Goal: Task Accomplishment & Management: Manage account settings

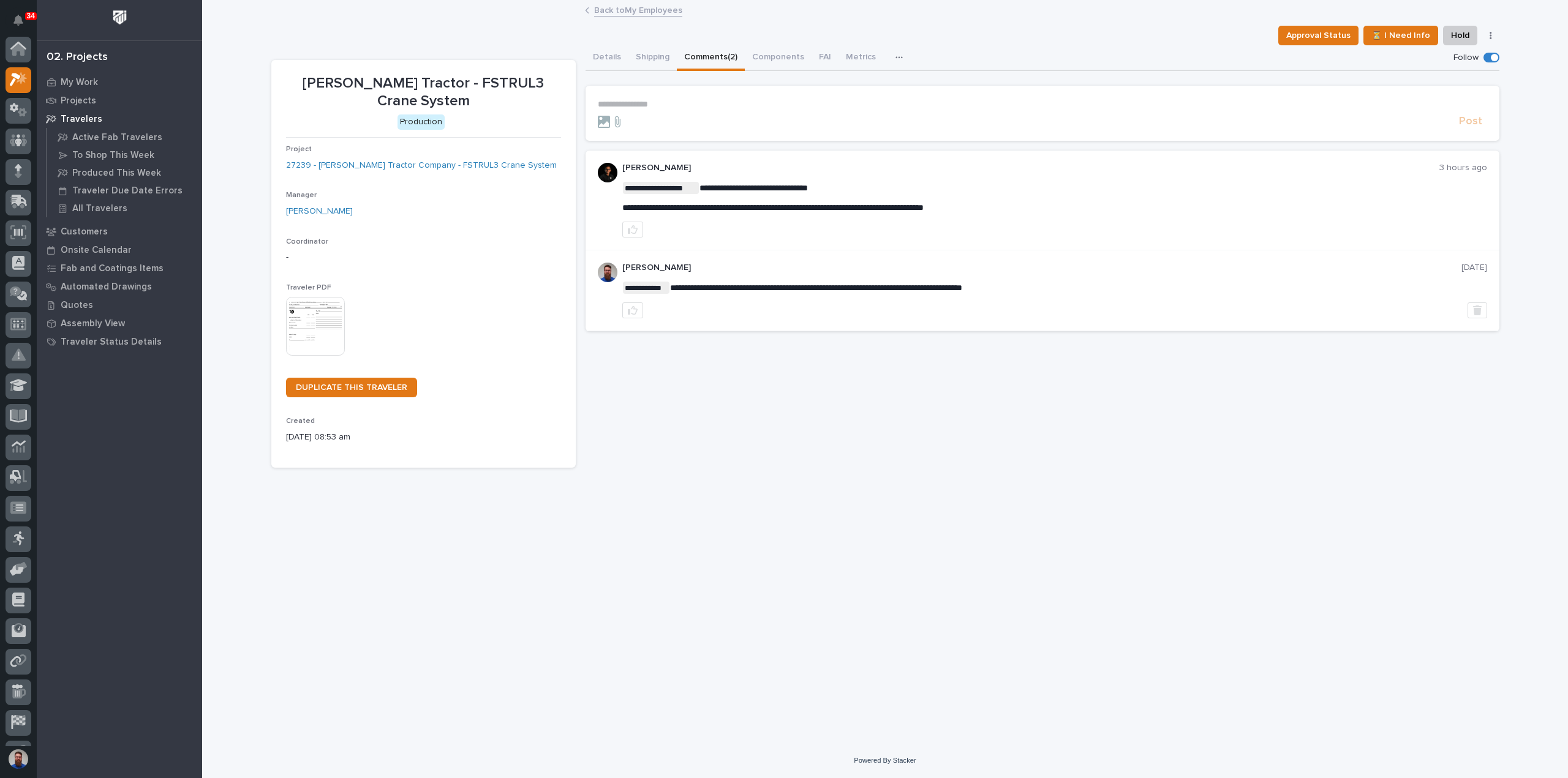
scroll to position [30, 0]
click at [686, 100] on p "**********" at bounding box center [1043, 104] width 889 height 11
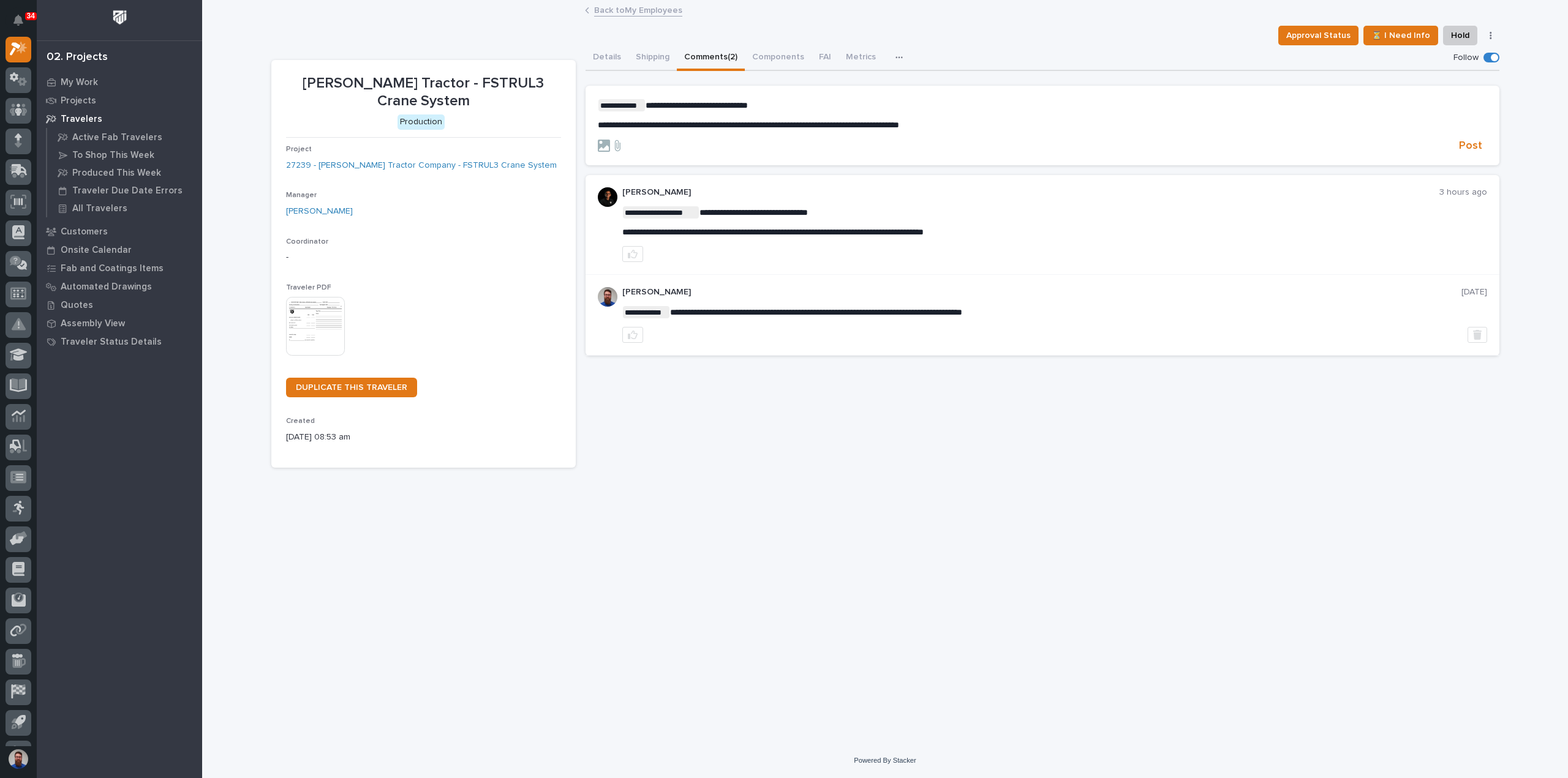
click at [1454, 144] on div at bounding box center [1026, 145] width 856 height 13
click at [1458, 144] on button "Post" at bounding box center [1470, 145] width 33 height 14
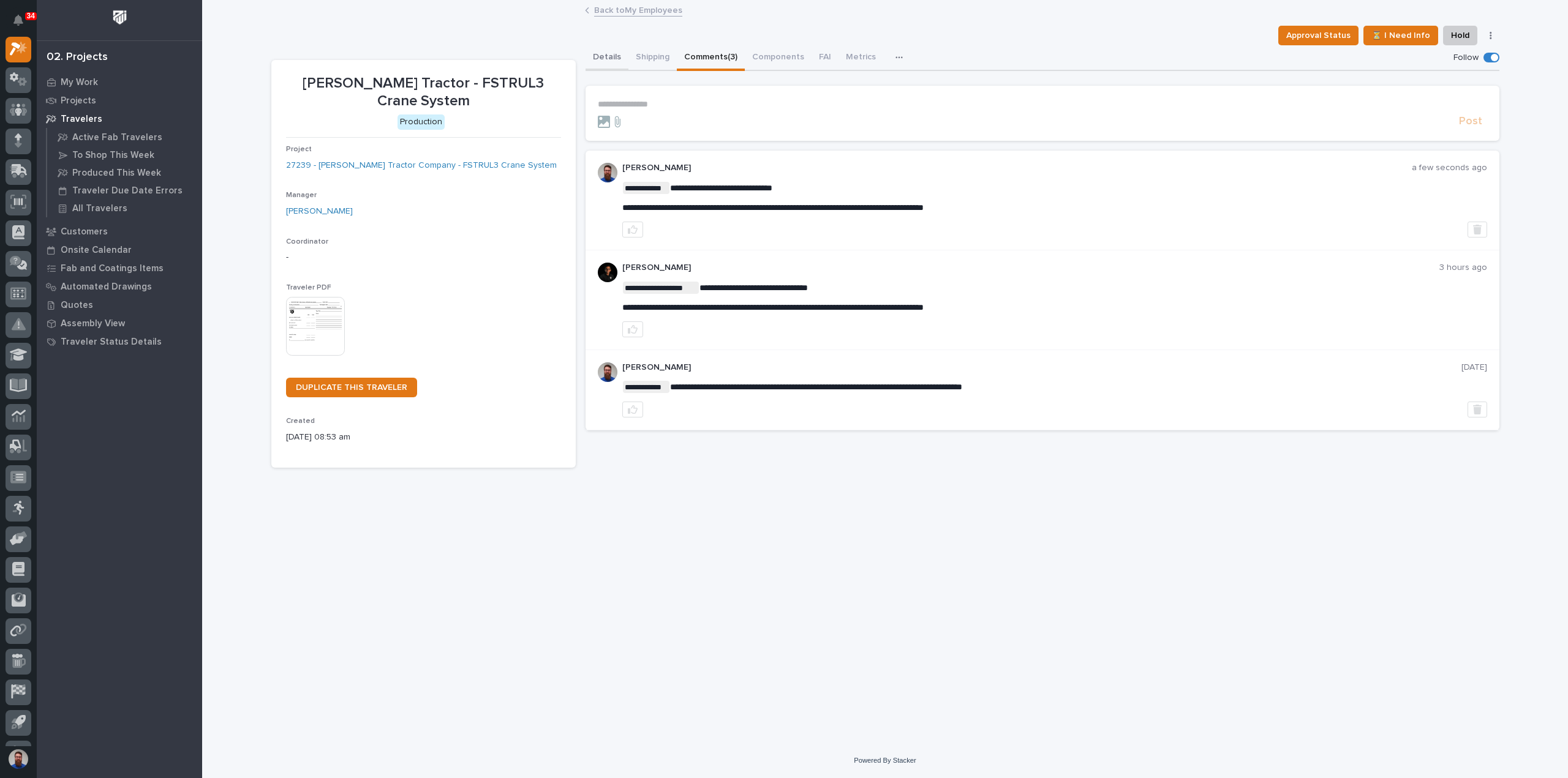
click at [612, 61] on button "Details" at bounding box center [607, 58] width 43 height 26
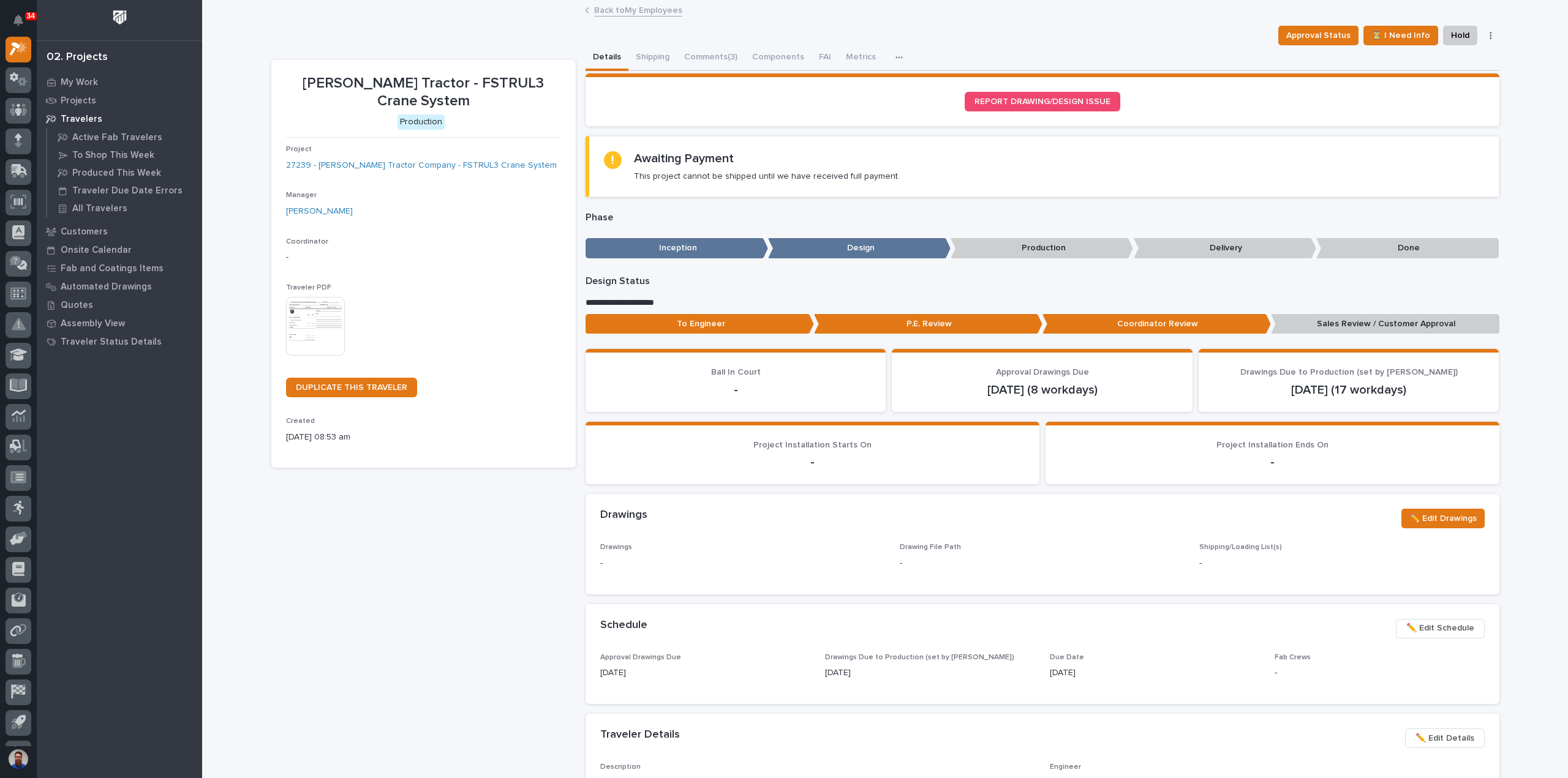
click at [681, 314] on p "To Engineer" at bounding box center [700, 324] width 229 height 20
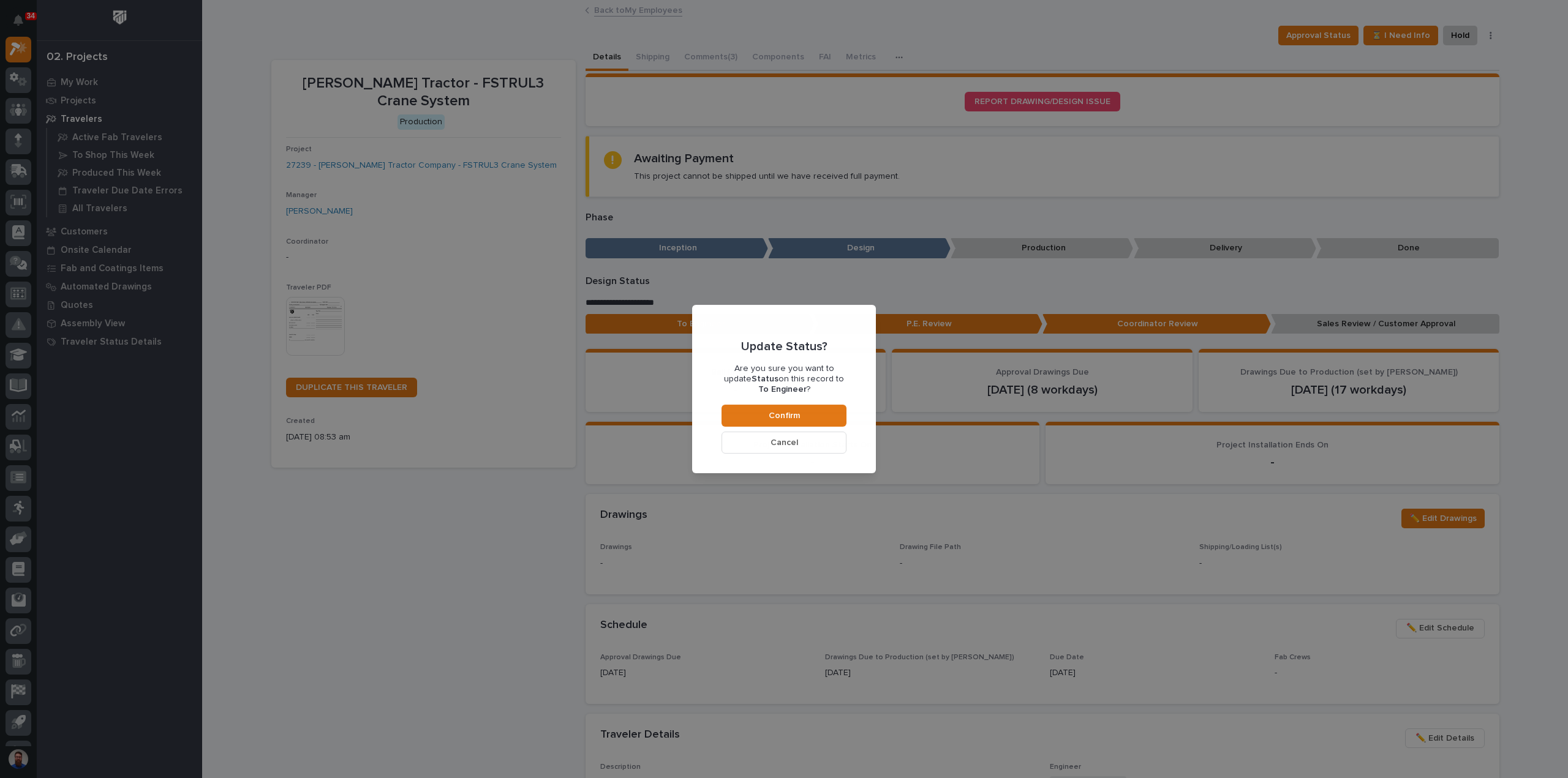
click at [741, 415] on button "Confirm" at bounding box center [784, 415] width 125 height 22
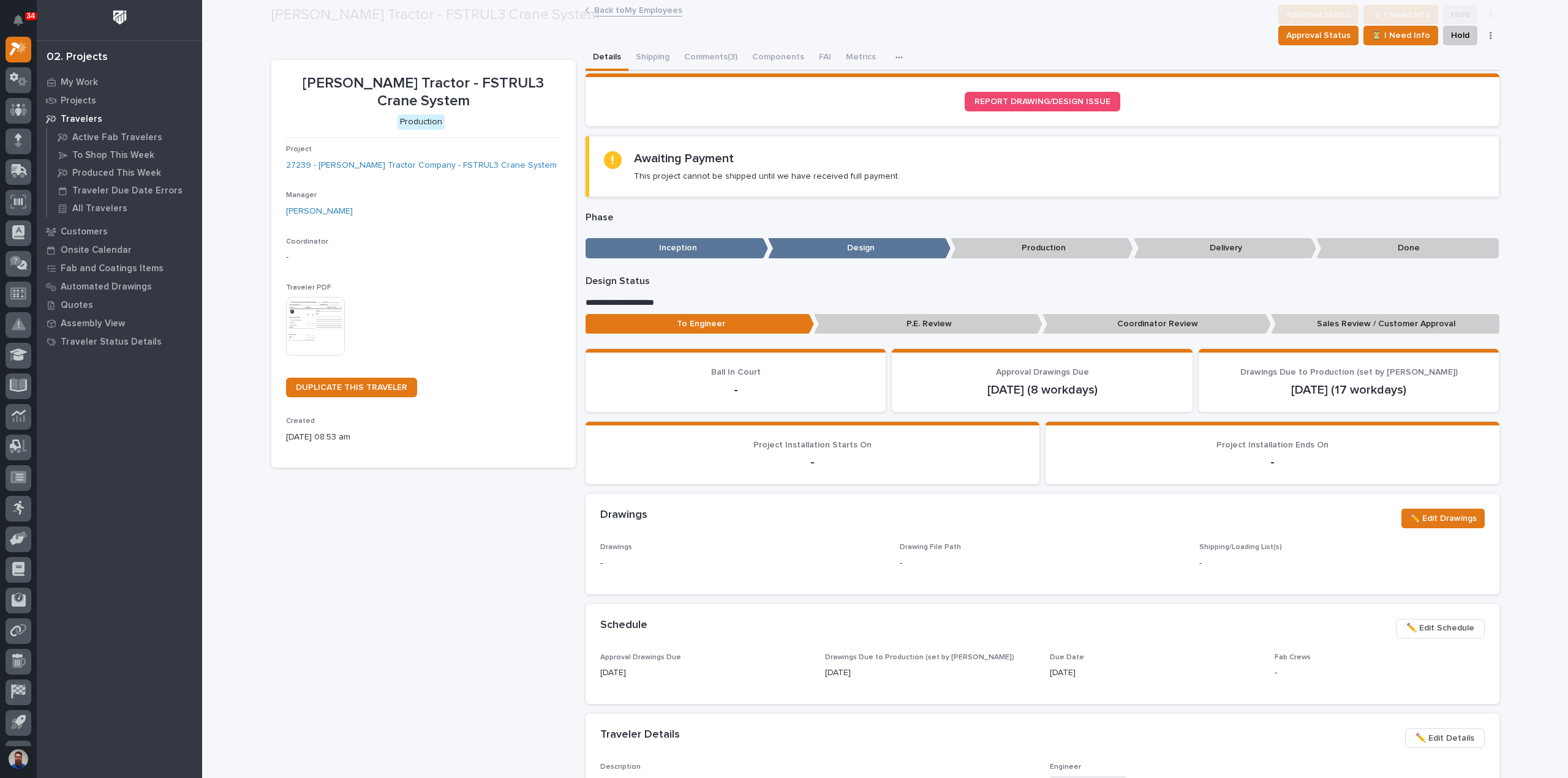
scroll to position [73, 0]
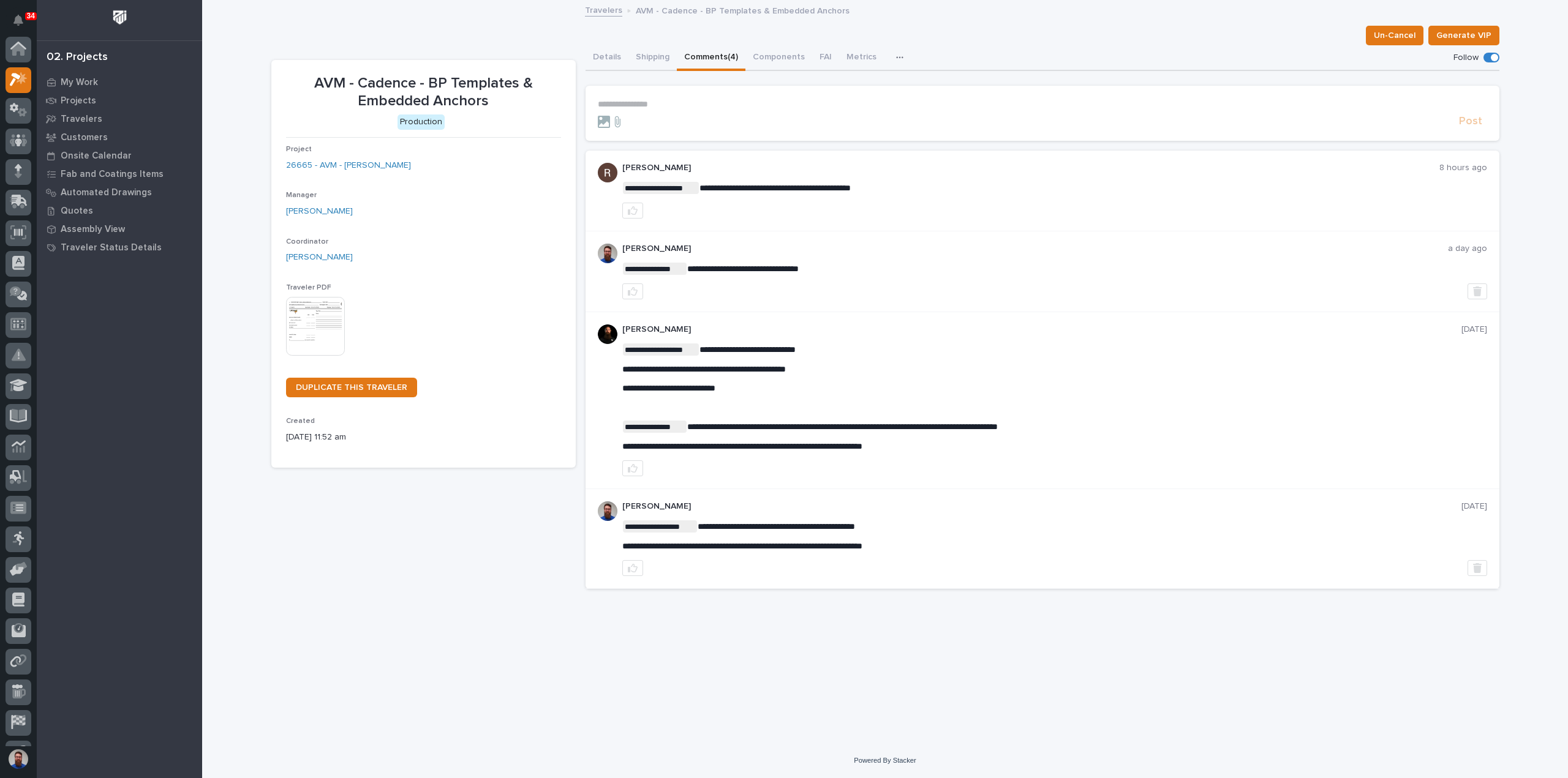
scroll to position [30, 0]
click at [377, 164] on link "26665 - AVM - [PERSON_NAME]" at bounding box center [348, 165] width 125 height 13
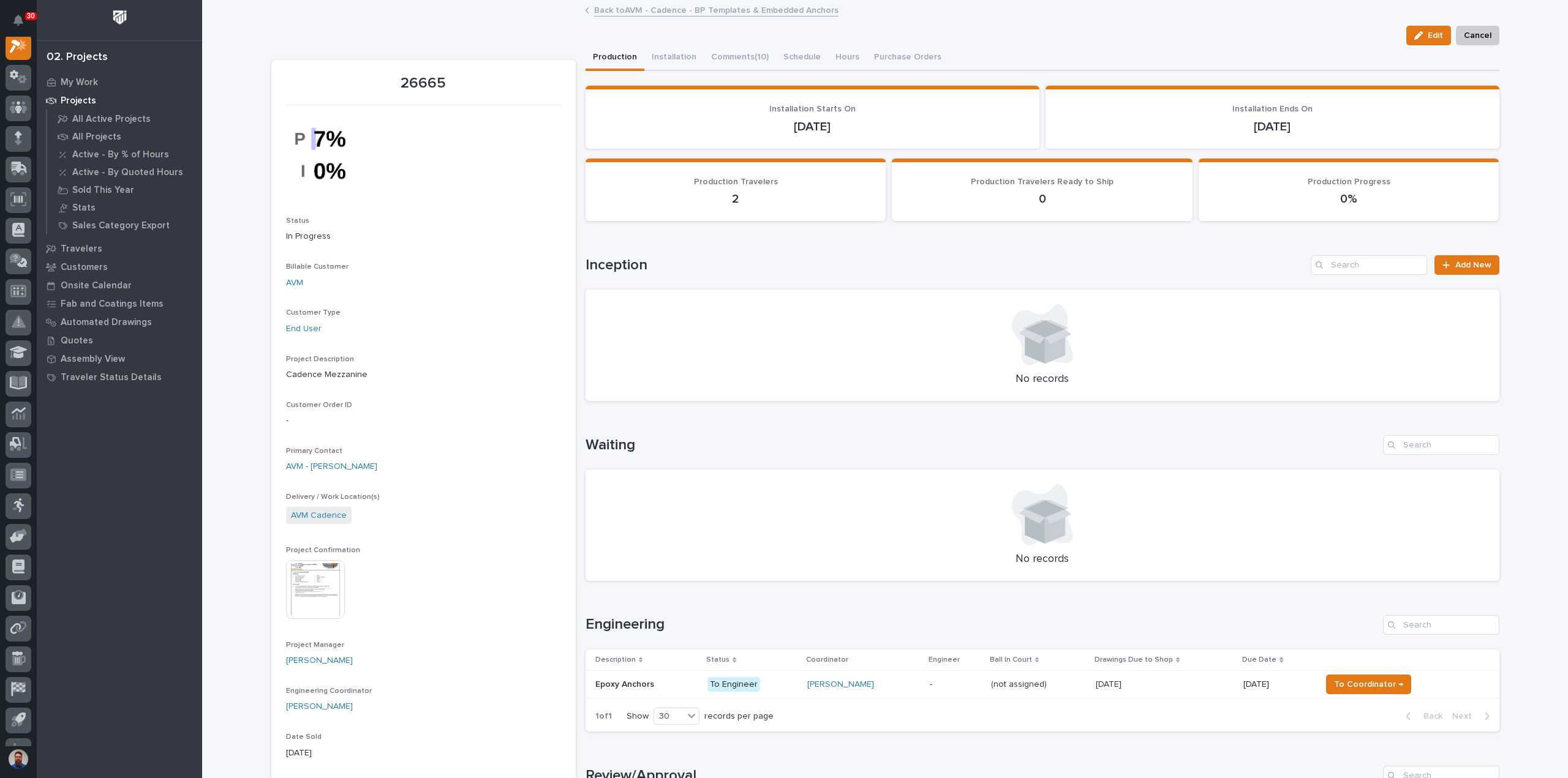
scroll to position [30, 0]
click at [642, 677] on p "Epoxy Anchors" at bounding box center [626, 683] width 61 height 13
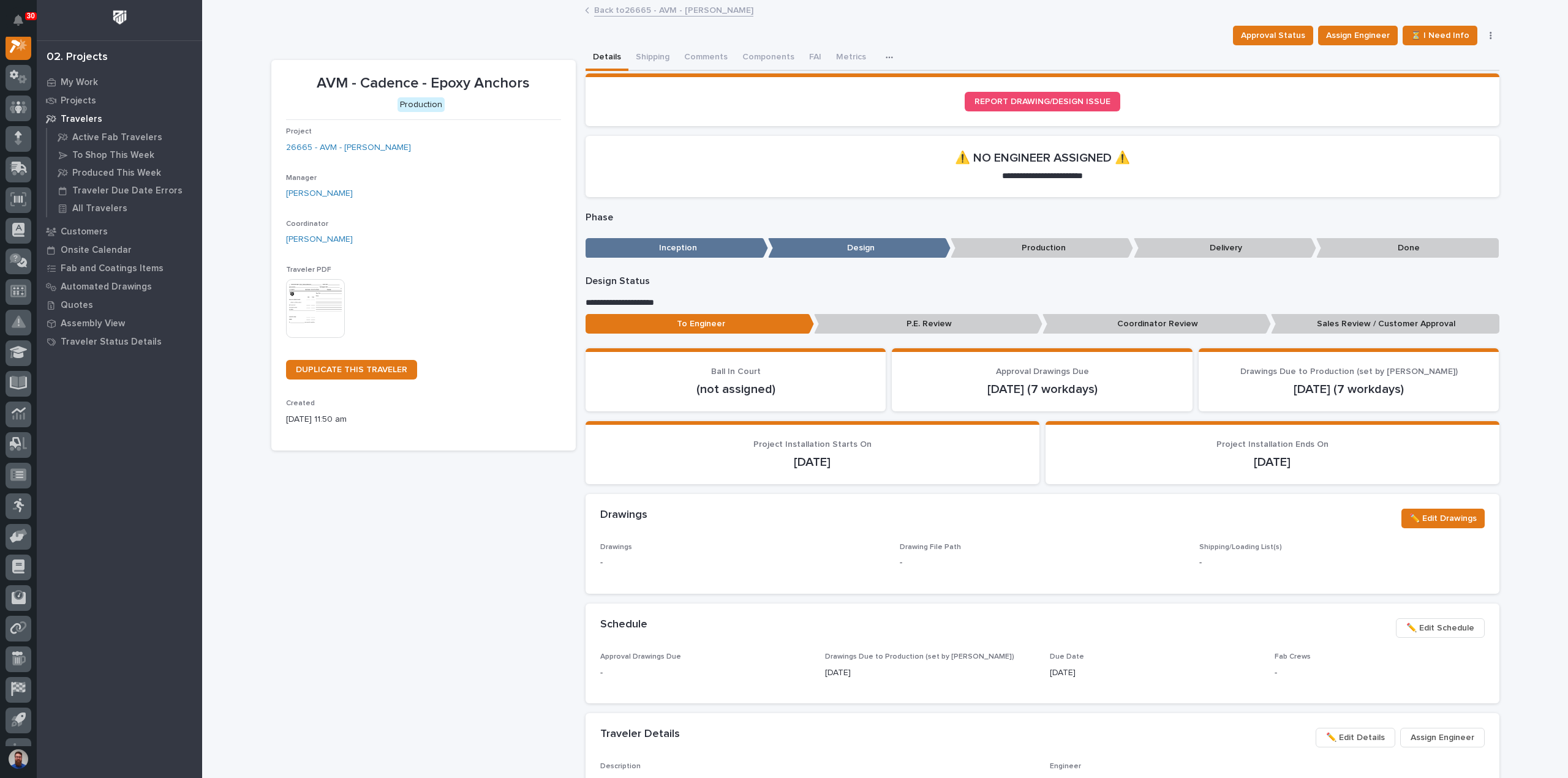
scroll to position [30, 0]
click at [692, 68] on button "Comments" at bounding box center [706, 58] width 58 height 26
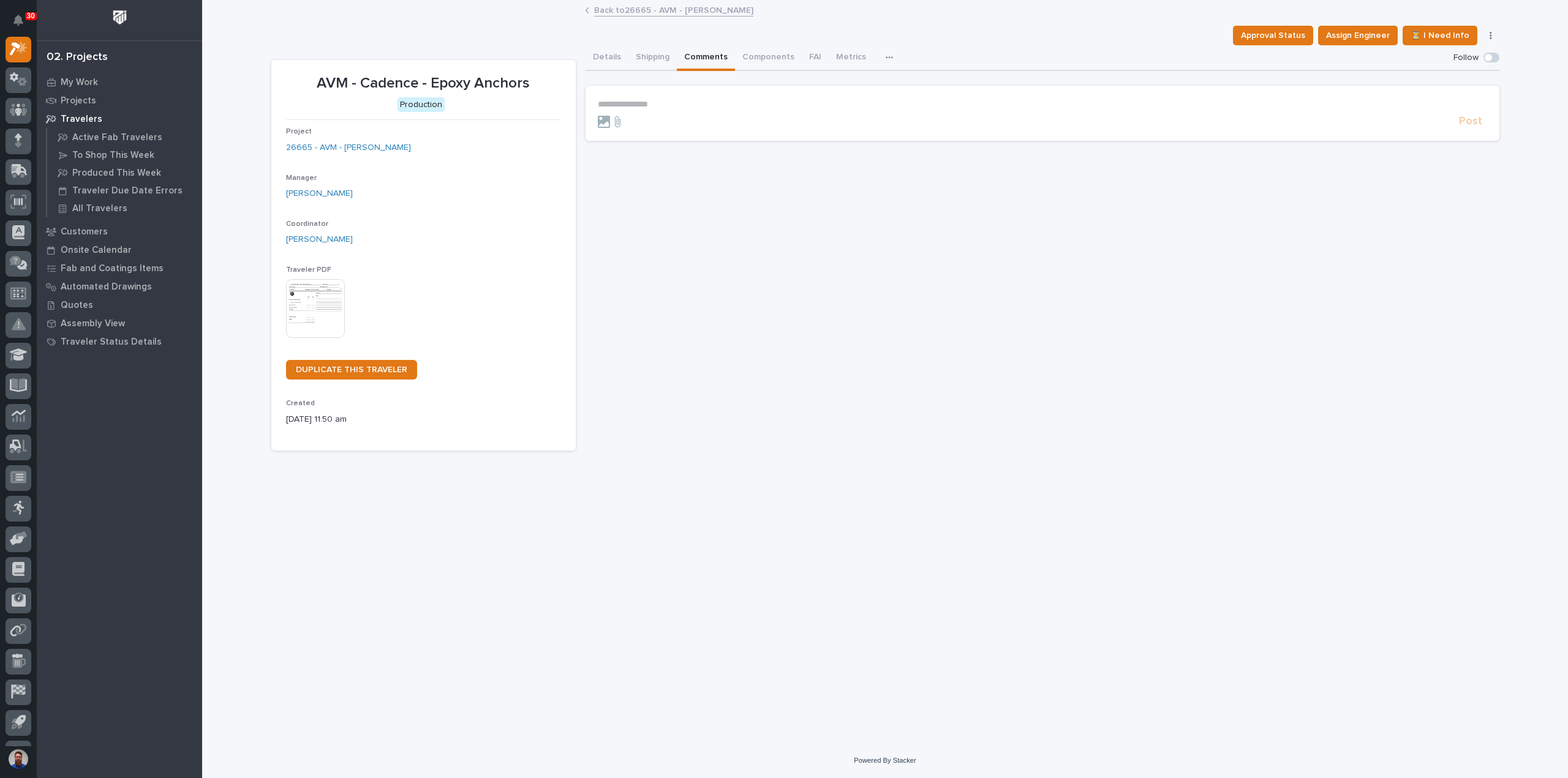
click at [691, 100] on p "**********" at bounding box center [1043, 104] width 889 height 11
click at [612, 52] on button "Details" at bounding box center [607, 58] width 43 height 26
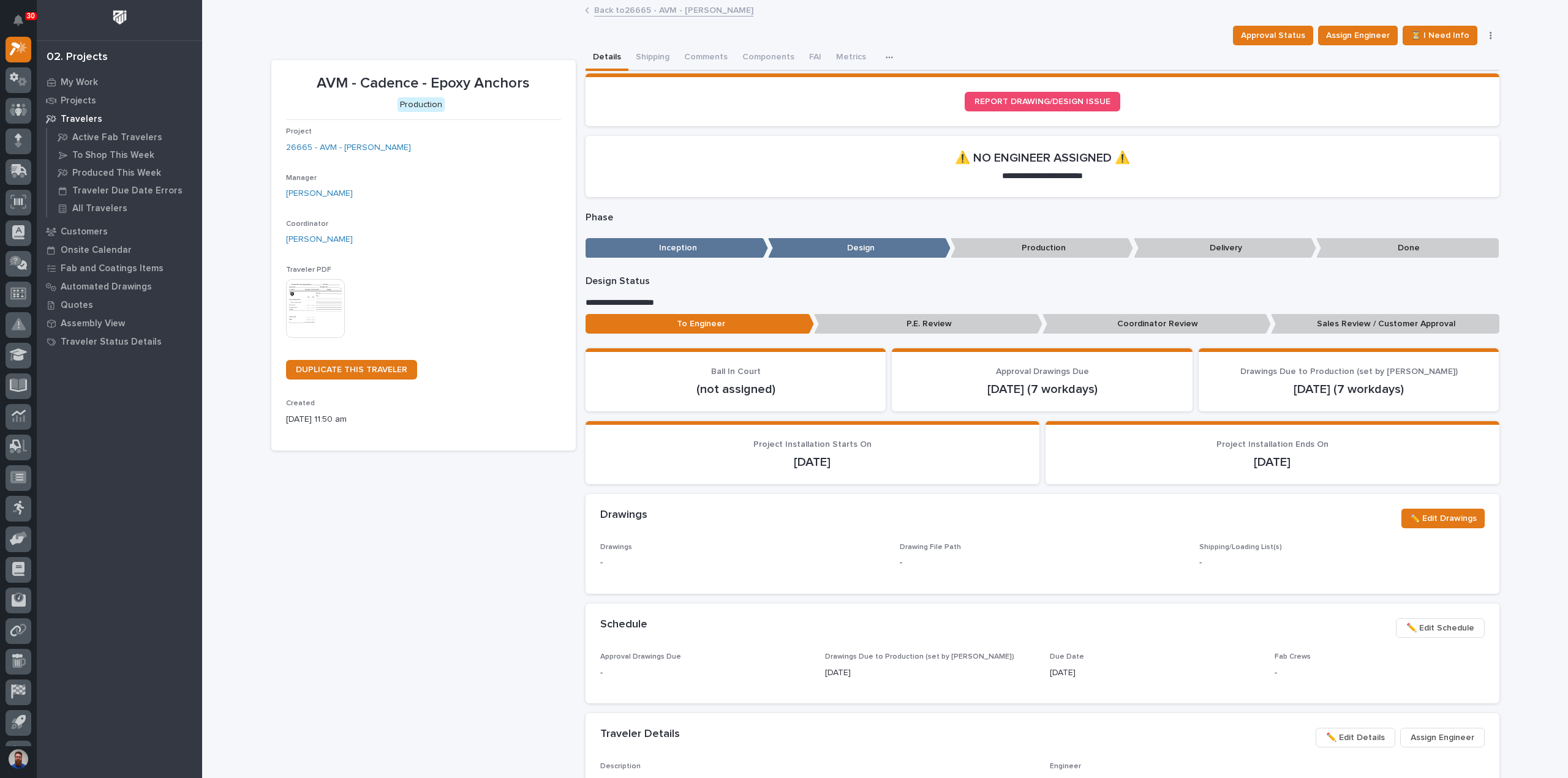
click at [1219, 316] on p "Coordinator Review" at bounding box center [1157, 324] width 229 height 20
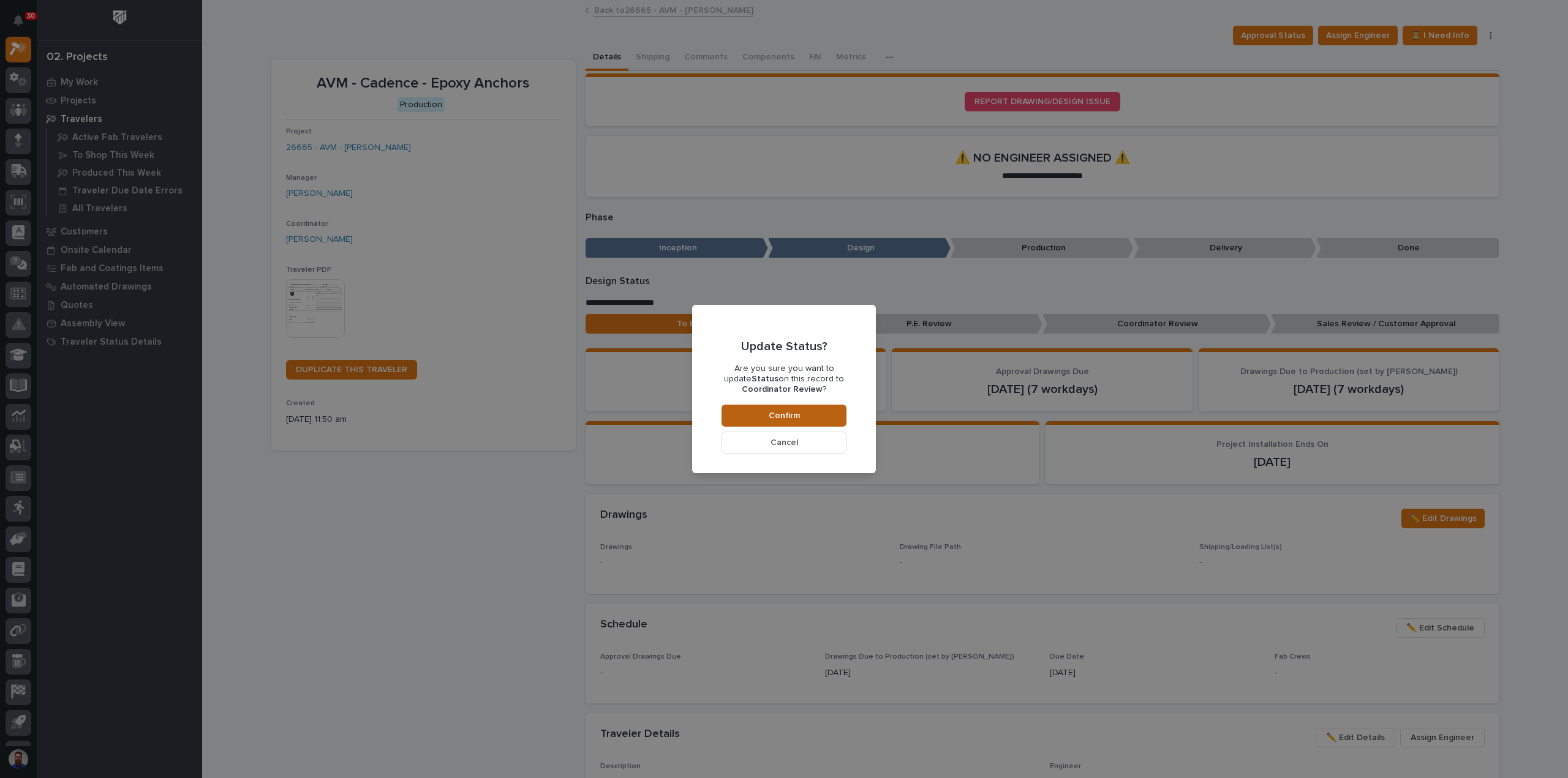
click at [842, 413] on button "Confirm" at bounding box center [784, 415] width 125 height 22
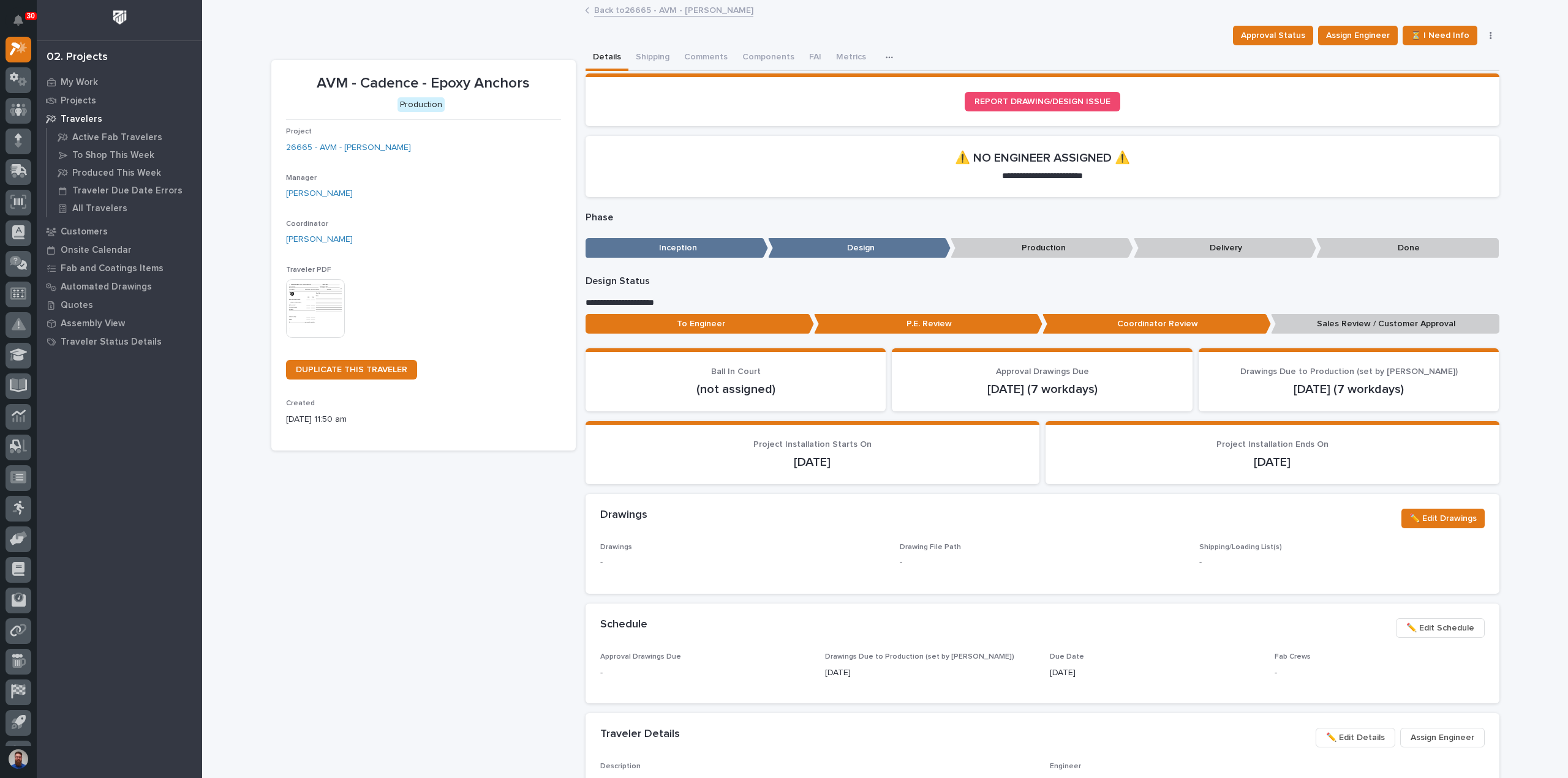
click at [1357, 23] on div "AVM - Cadence - Epoxy Anchors Approval Status Assign Engineer ⏳ I Need Info To …" at bounding box center [885, 693] width 1228 height 1383
click at [1359, 30] on span "Assign Engineer" at bounding box center [1358, 36] width 63 height 15
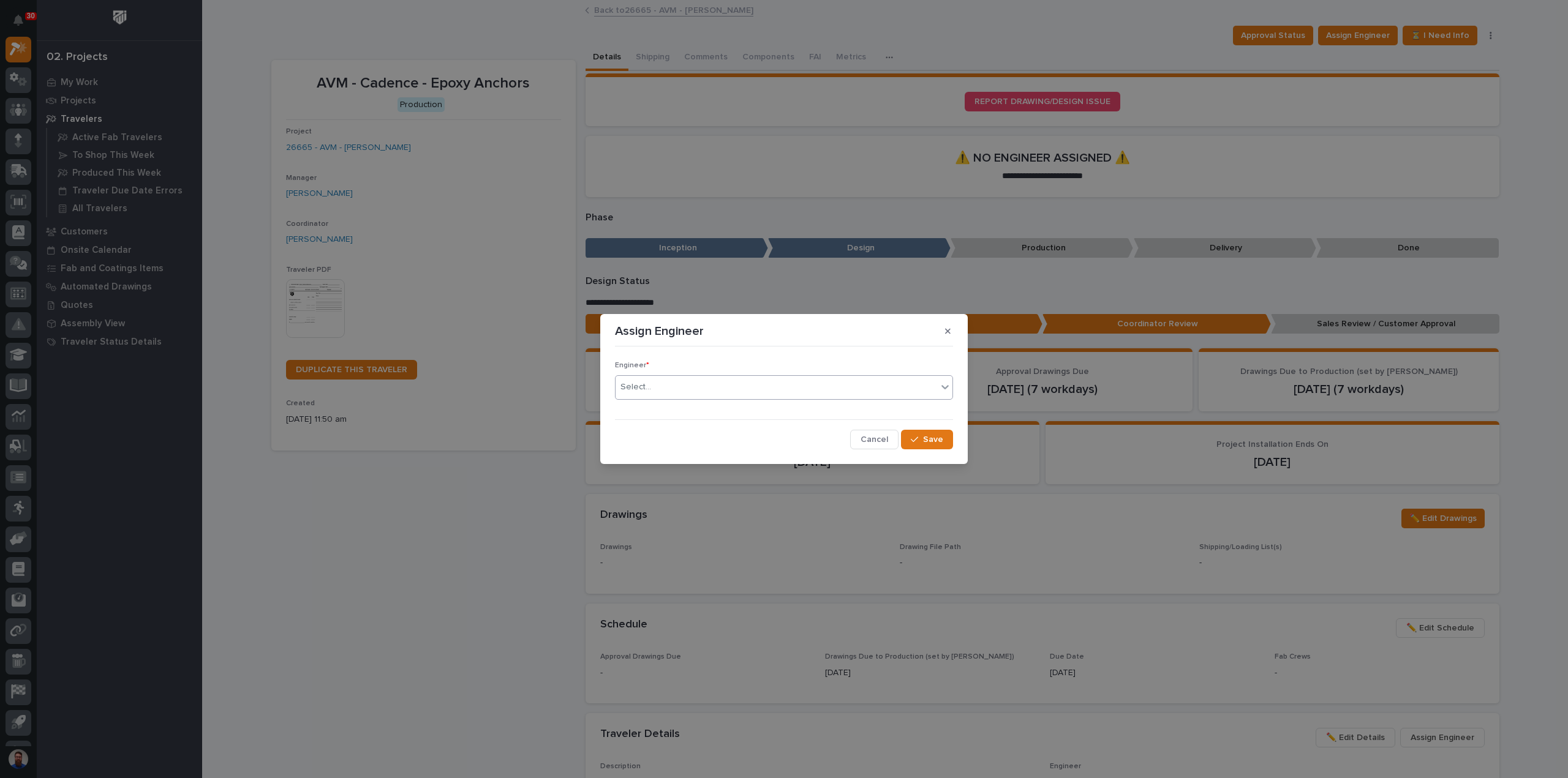
click at [687, 386] on div "Select..." at bounding box center [776, 387] width 322 height 20
type input "**"
click at [683, 410] on div "[PERSON_NAME]" at bounding box center [784, 411] width 337 height 21
click at [944, 446] on button "Save" at bounding box center [926, 440] width 52 height 20
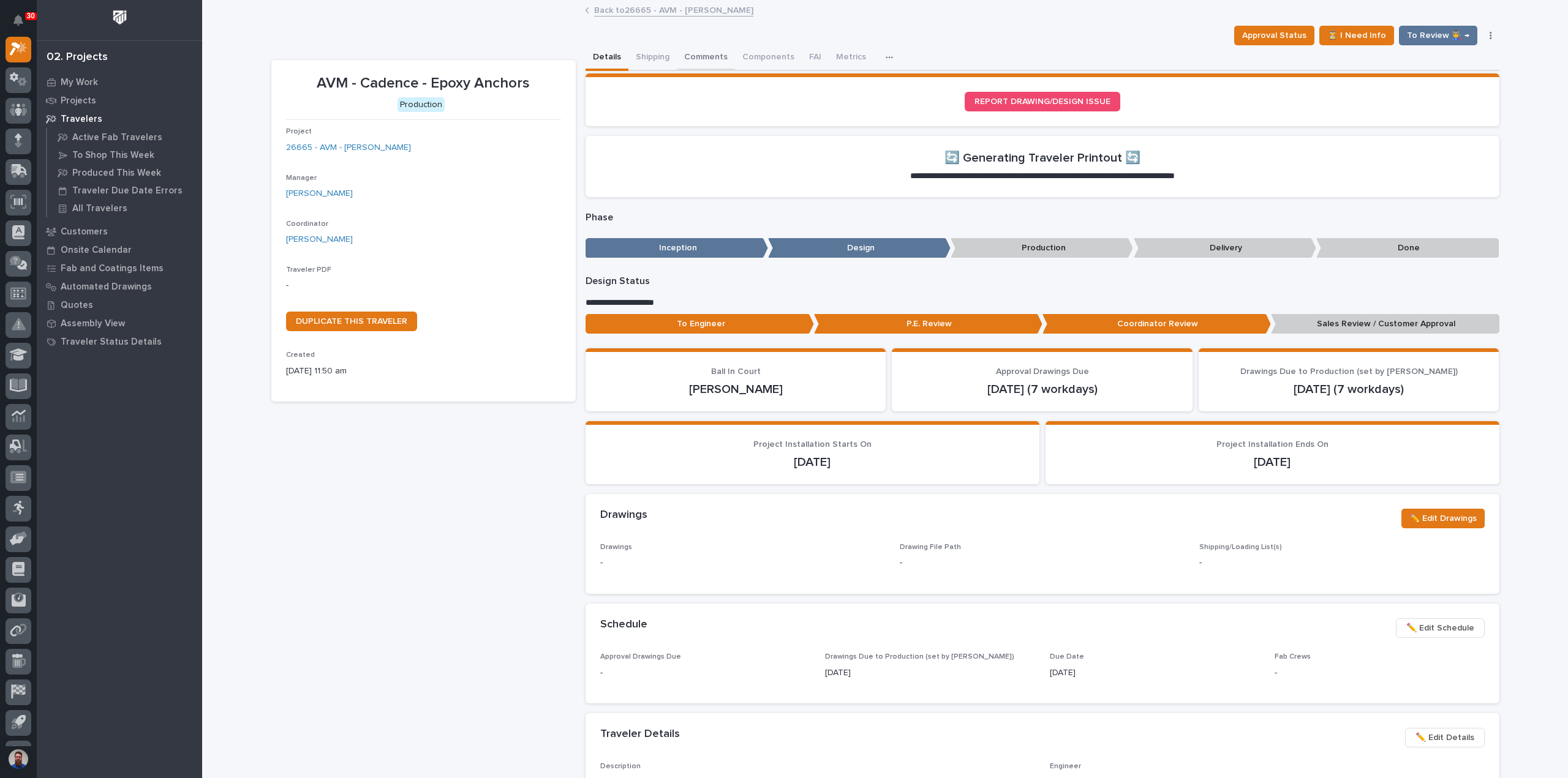
click at [692, 52] on button "Comments" at bounding box center [706, 58] width 58 height 26
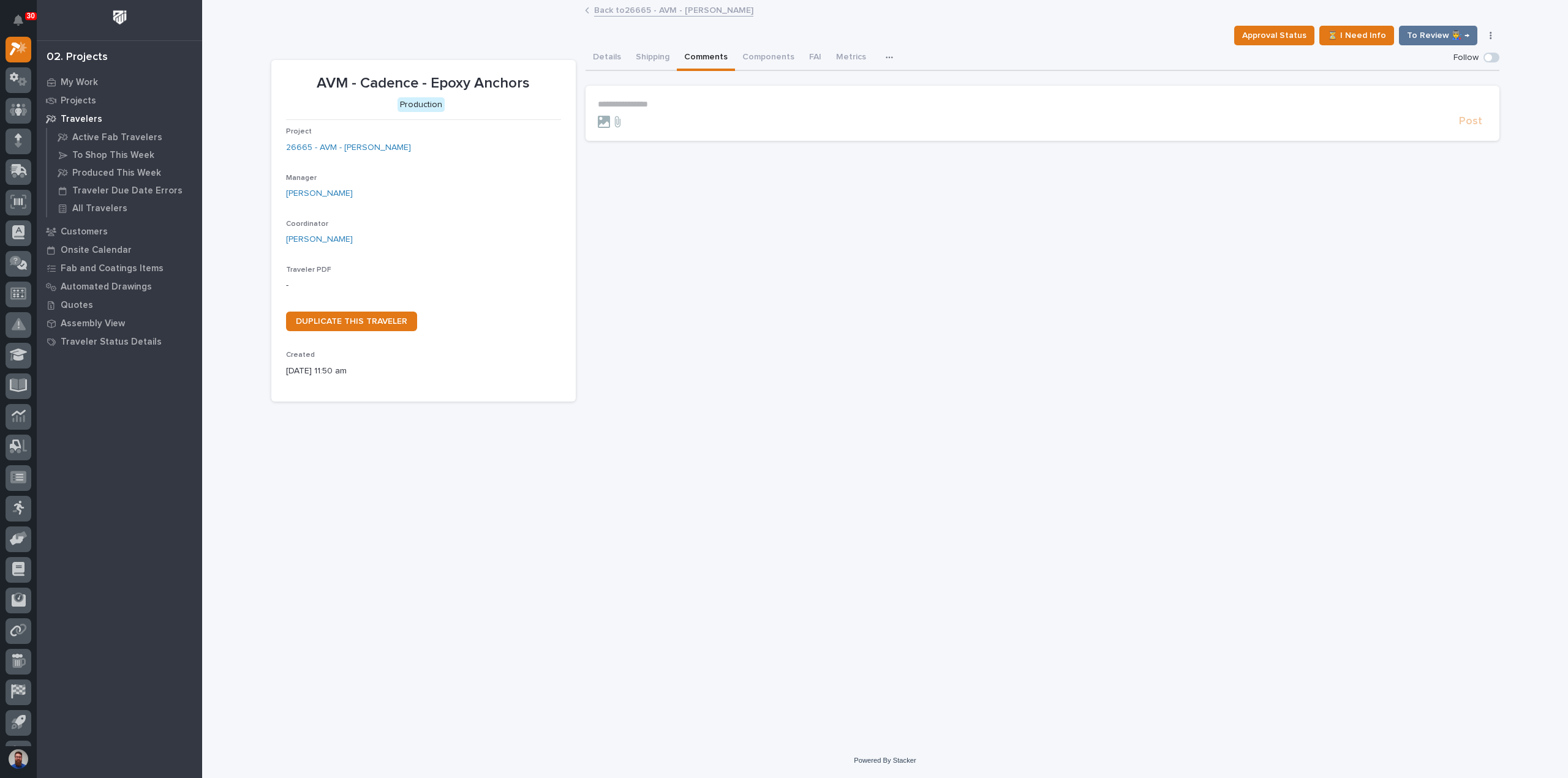
click at [657, 104] on p "**********" at bounding box center [1043, 104] width 889 height 11
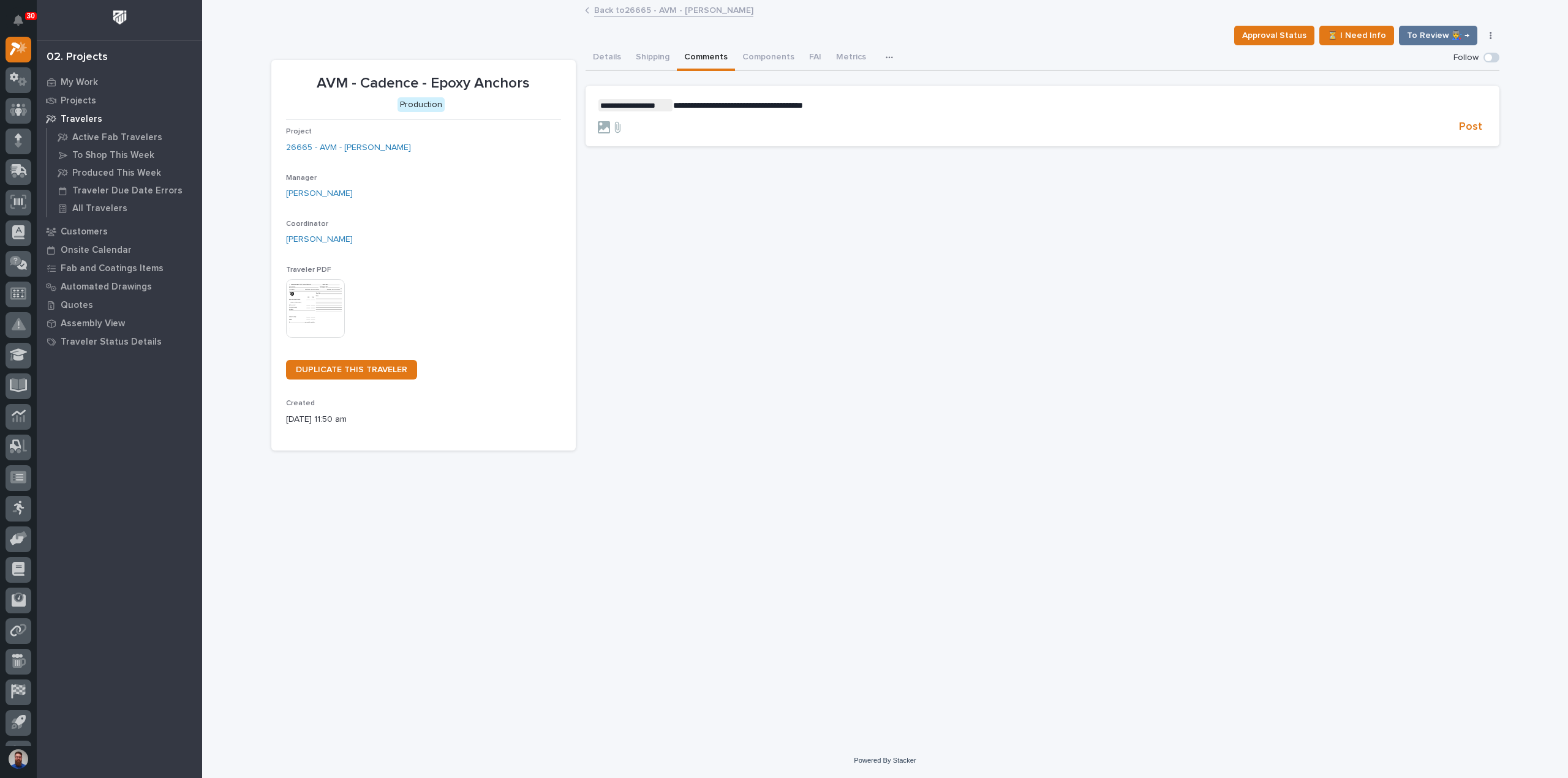
click at [715, 263] on div "**********" at bounding box center [1042, 248] width 914 height 406
click at [607, 63] on button "Details" at bounding box center [607, 58] width 43 height 26
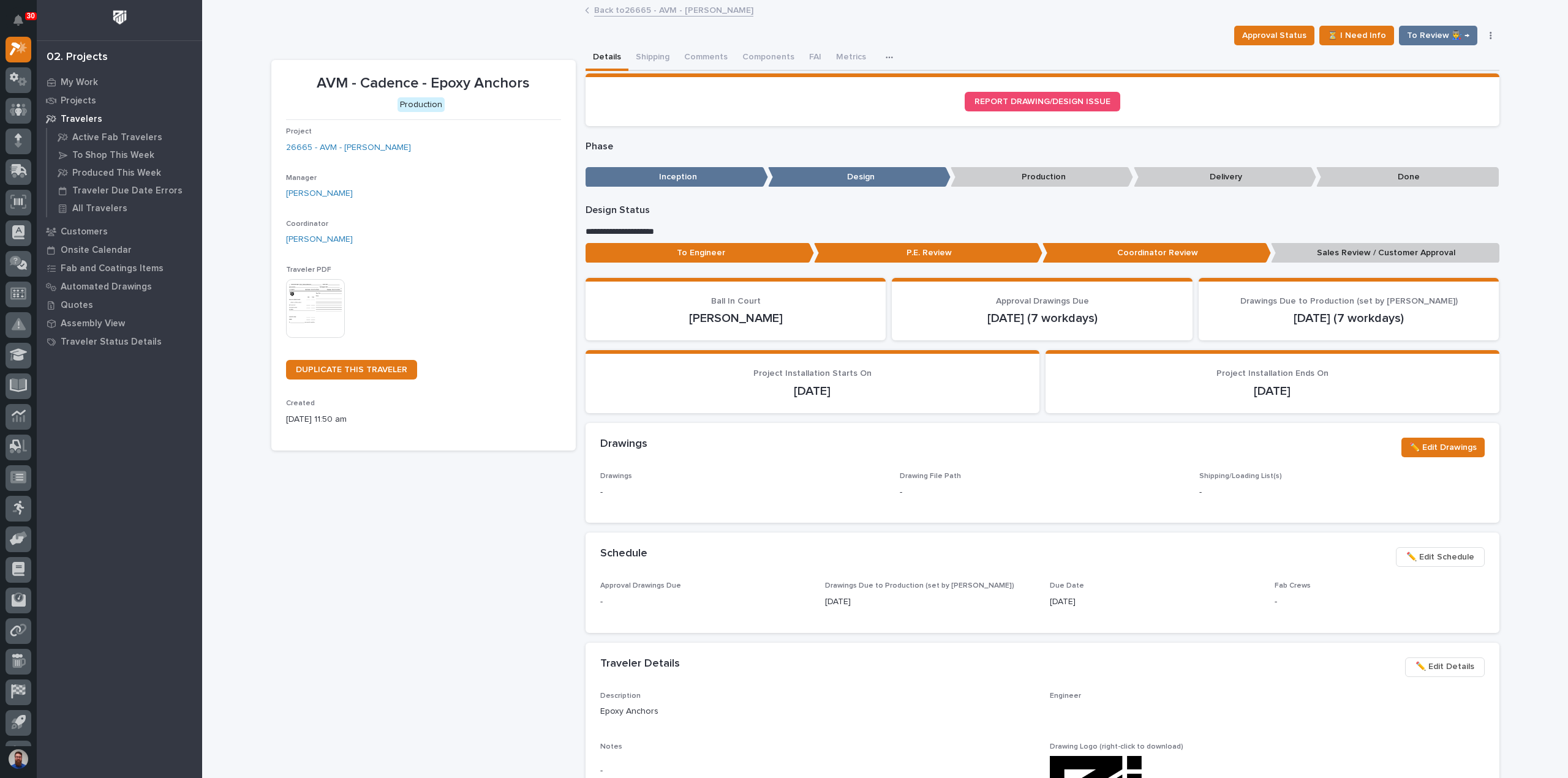
click at [689, 253] on p "To Engineer" at bounding box center [700, 253] width 229 height 20
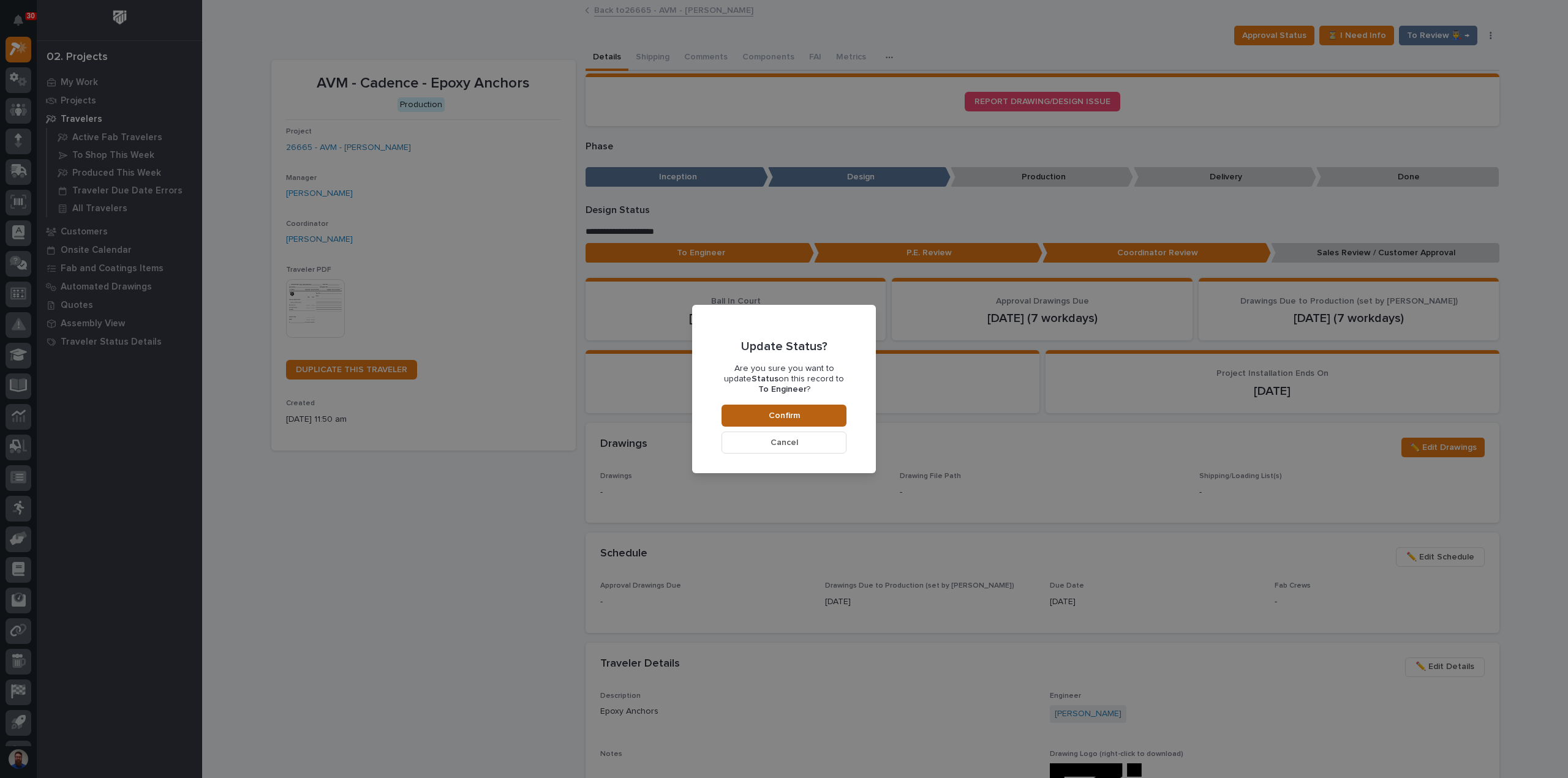
click at [767, 412] on button "Confirm" at bounding box center [784, 415] width 125 height 22
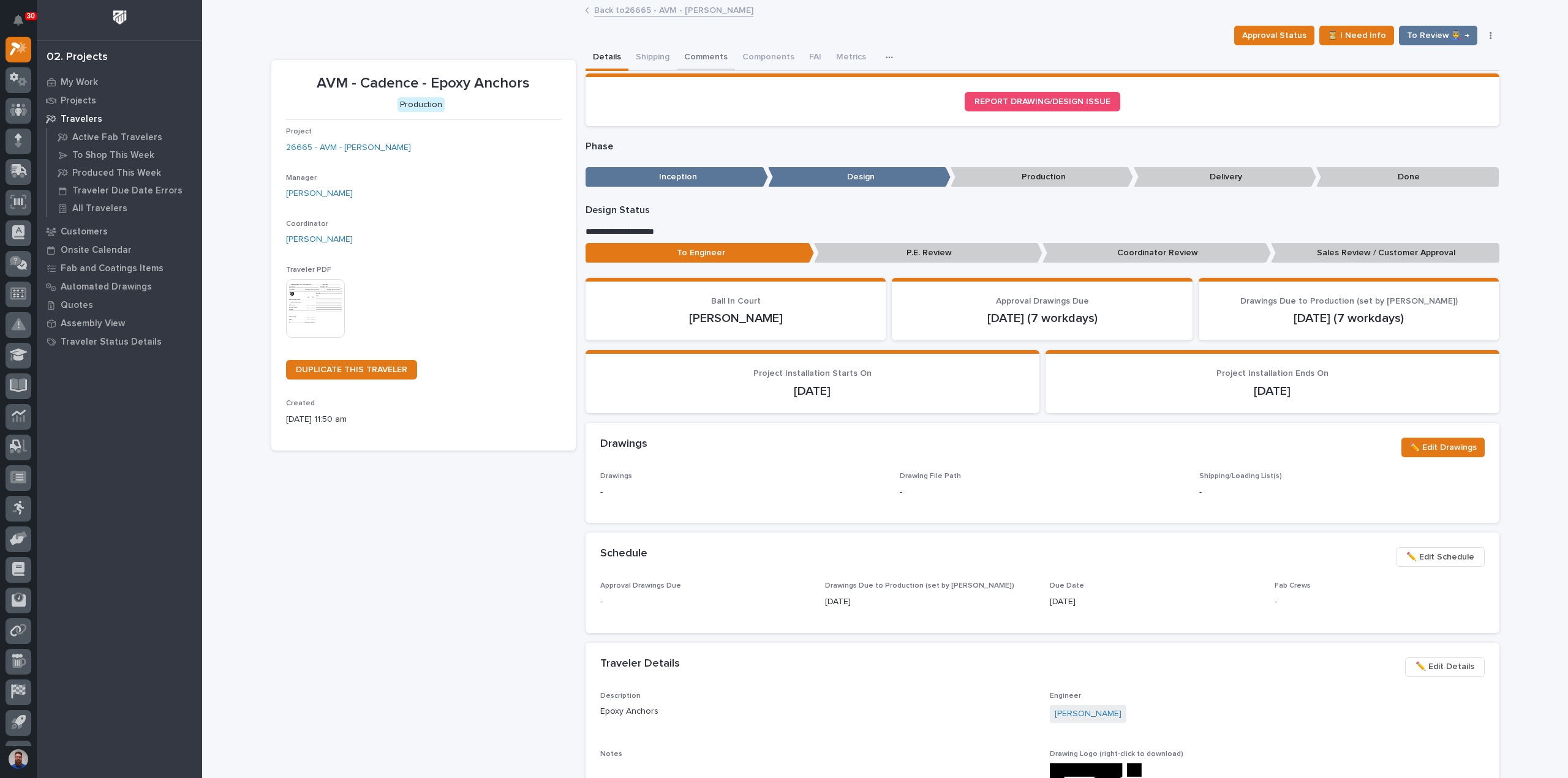
click at [696, 61] on button "Comments" at bounding box center [706, 58] width 58 height 26
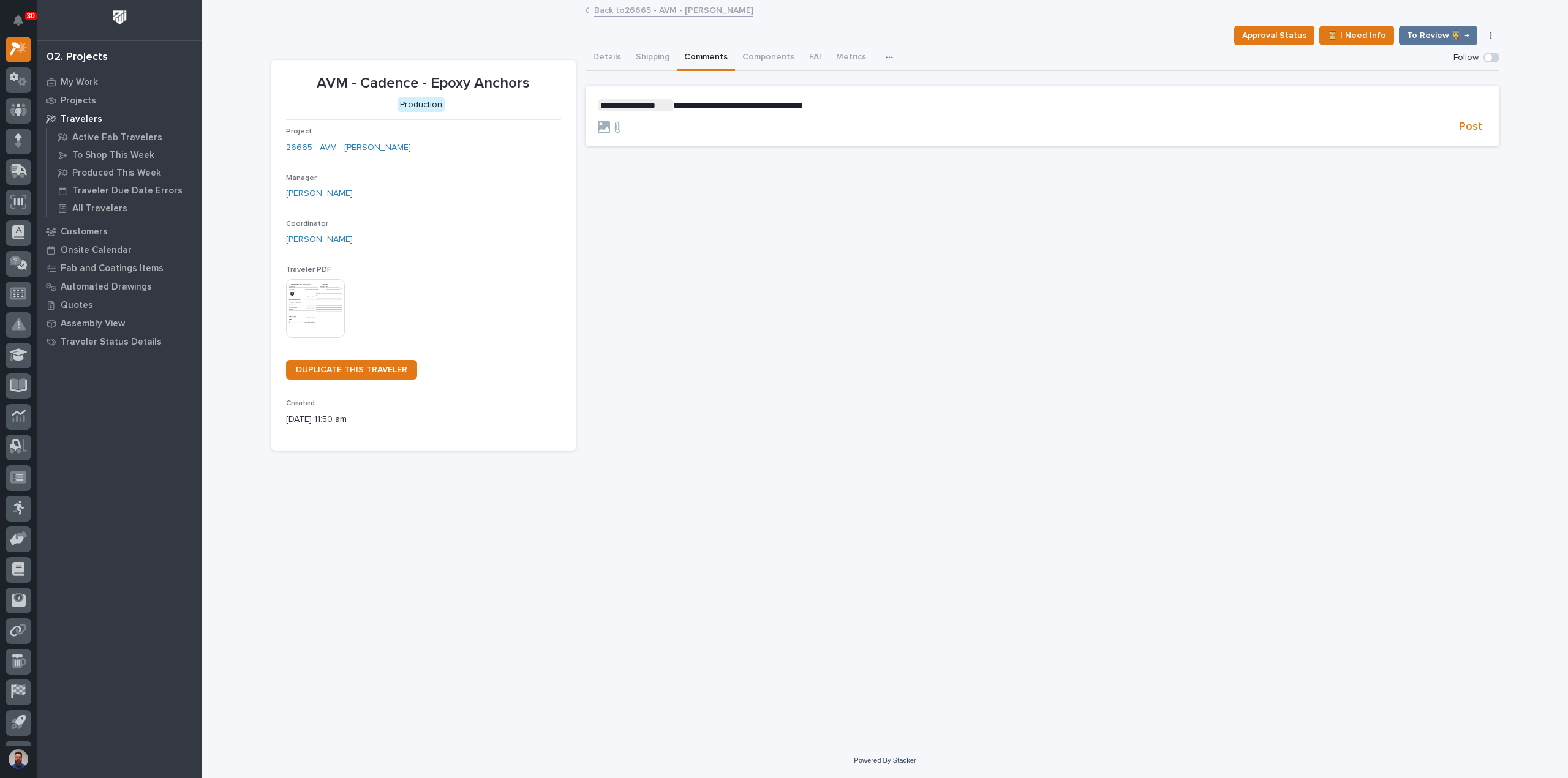
click at [861, 104] on p "**********" at bounding box center [1043, 105] width 889 height 13
click at [1002, 129] on p "﻿" at bounding box center [1043, 125] width 889 height 11
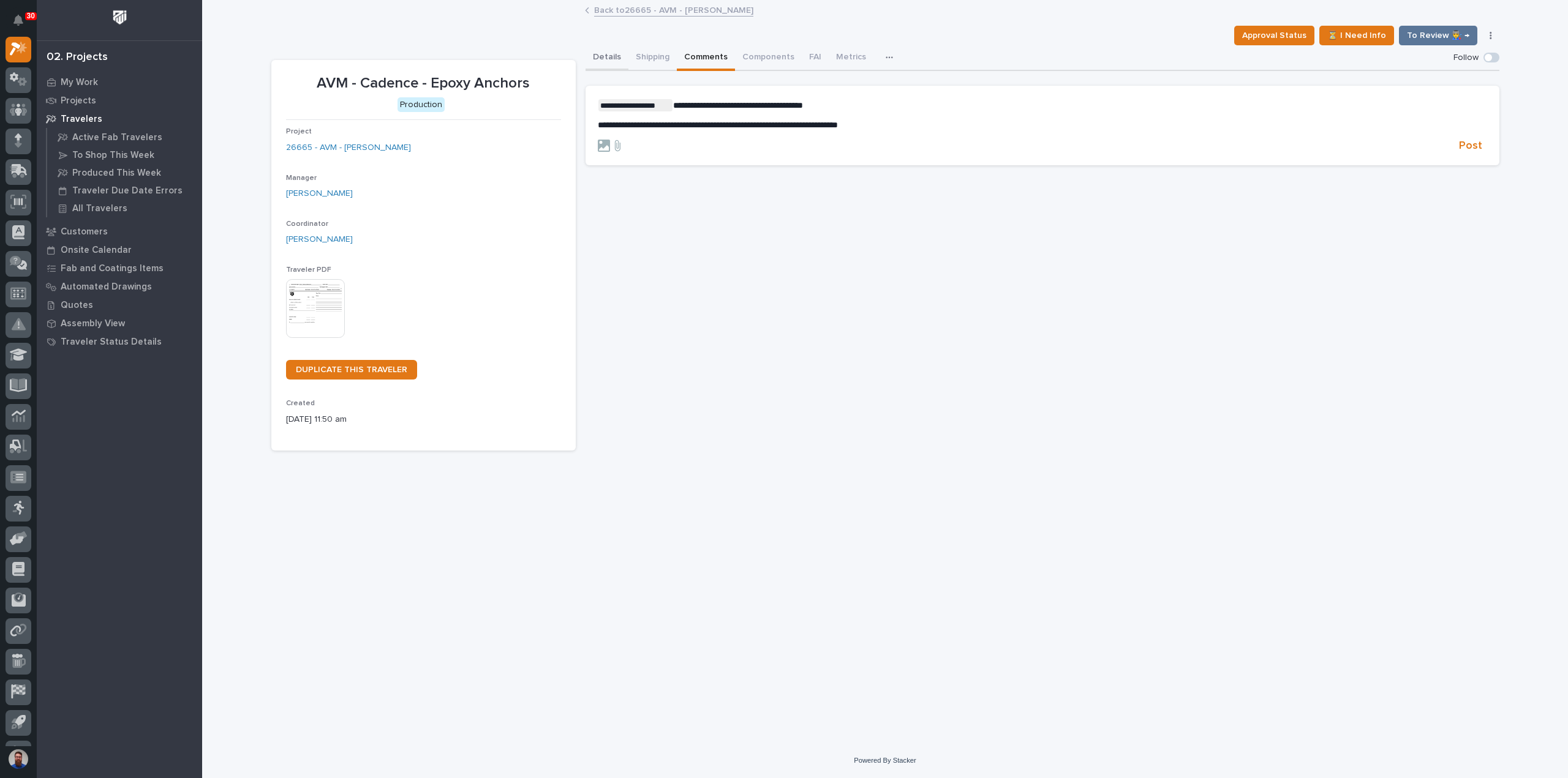
click at [607, 61] on button "Details" at bounding box center [607, 58] width 43 height 26
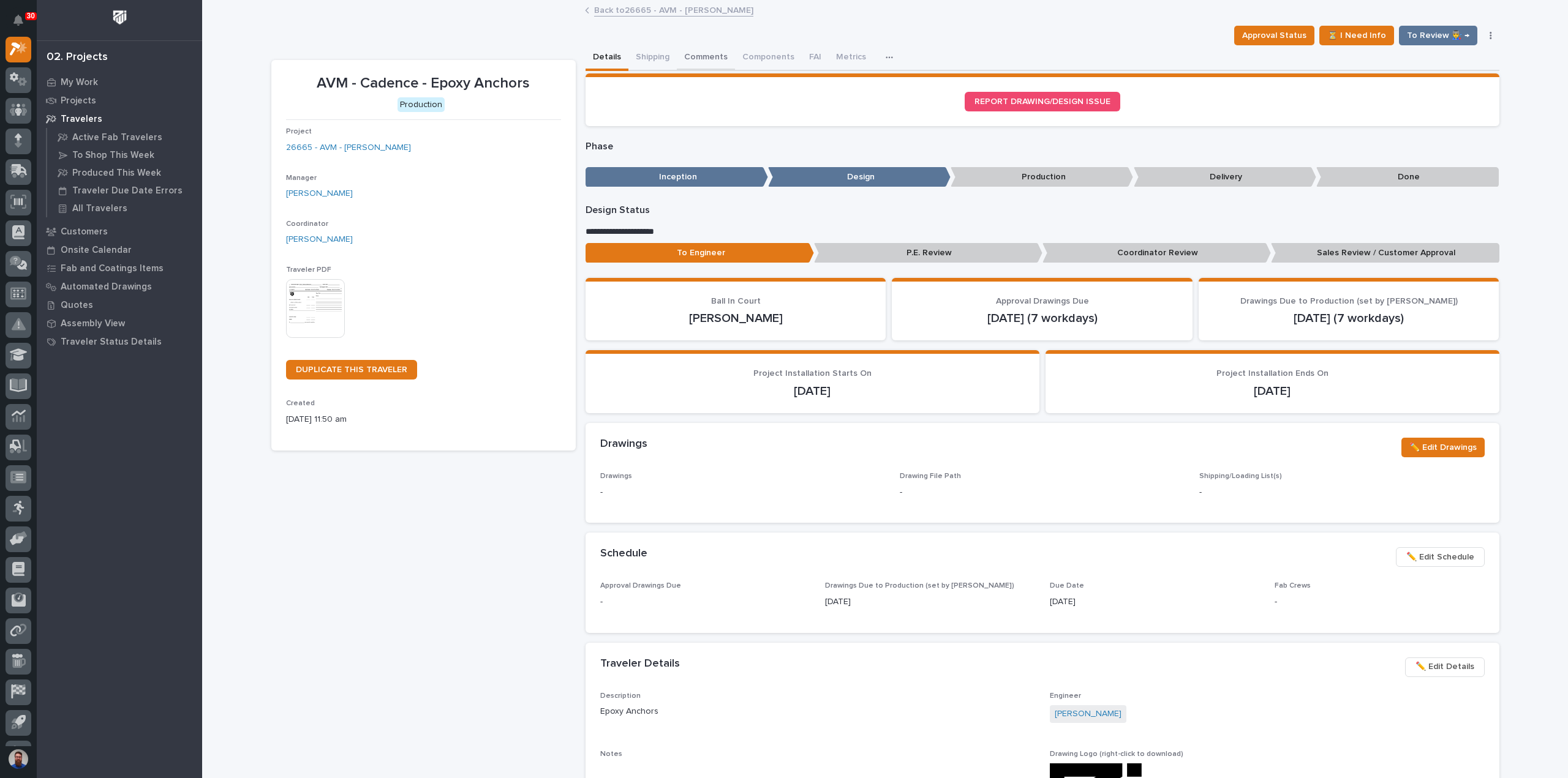
click at [708, 61] on button "Comments" at bounding box center [706, 58] width 58 height 26
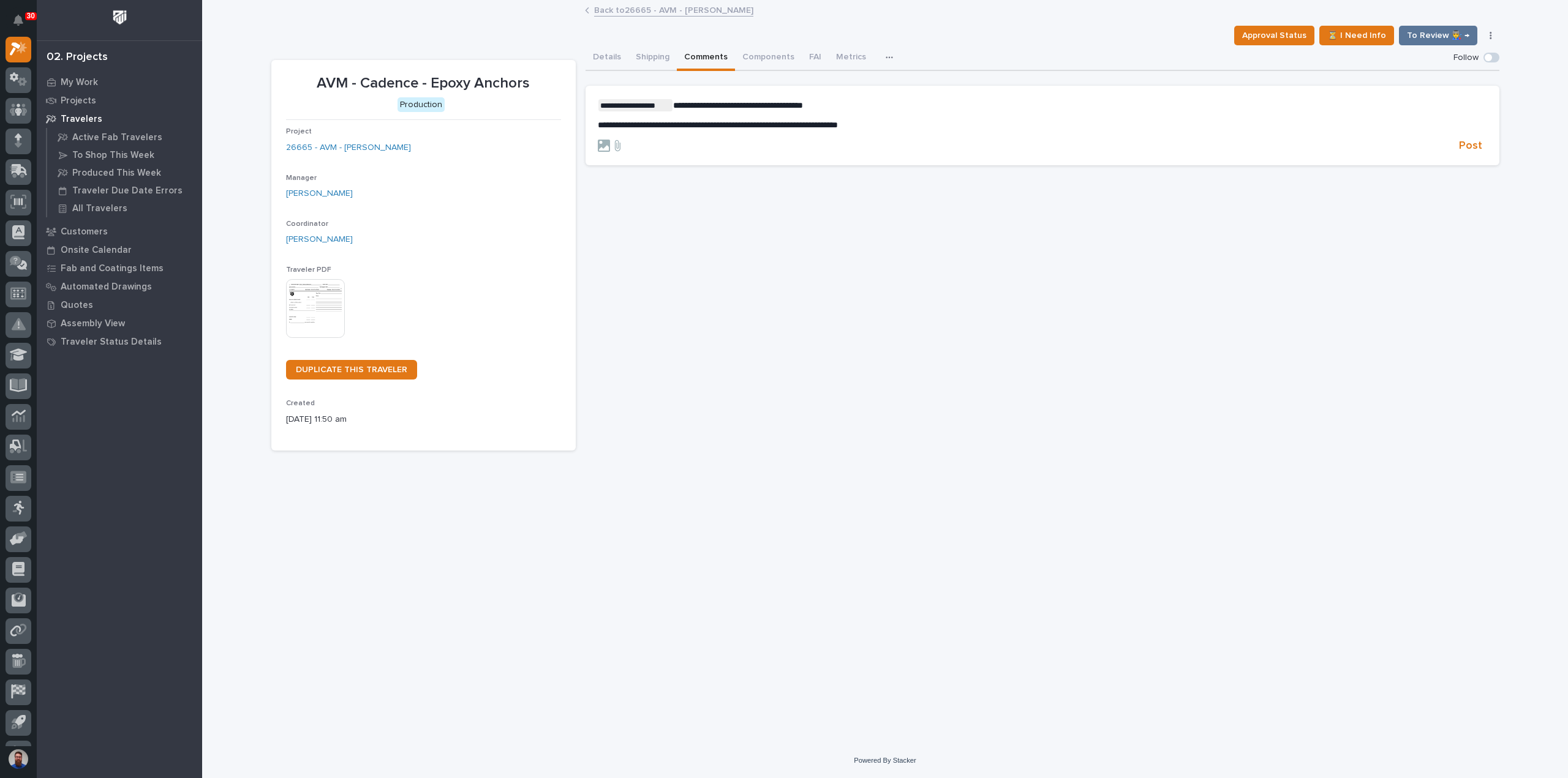
click at [902, 114] on div "**********" at bounding box center [1043, 114] width 889 height 31
click at [929, 102] on p "**********" at bounding box center [1043, 105] width 889 height 13
click at [1465, 146] on span "Post" at bounding box center [1470, 145] width 23 height 14
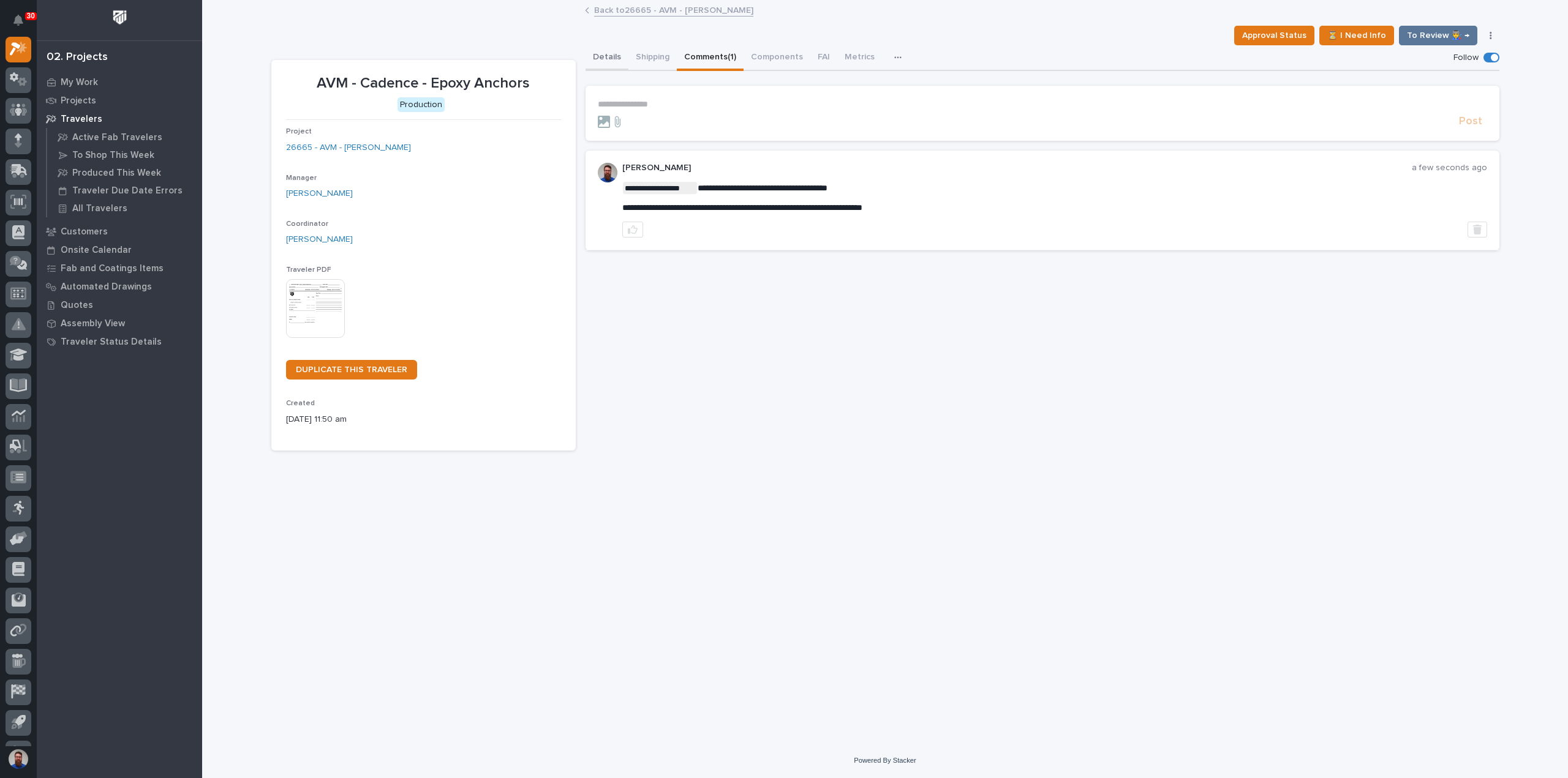
click at [607, 55] on button "Details" at bounding box center [607, 58] width 43 height 26
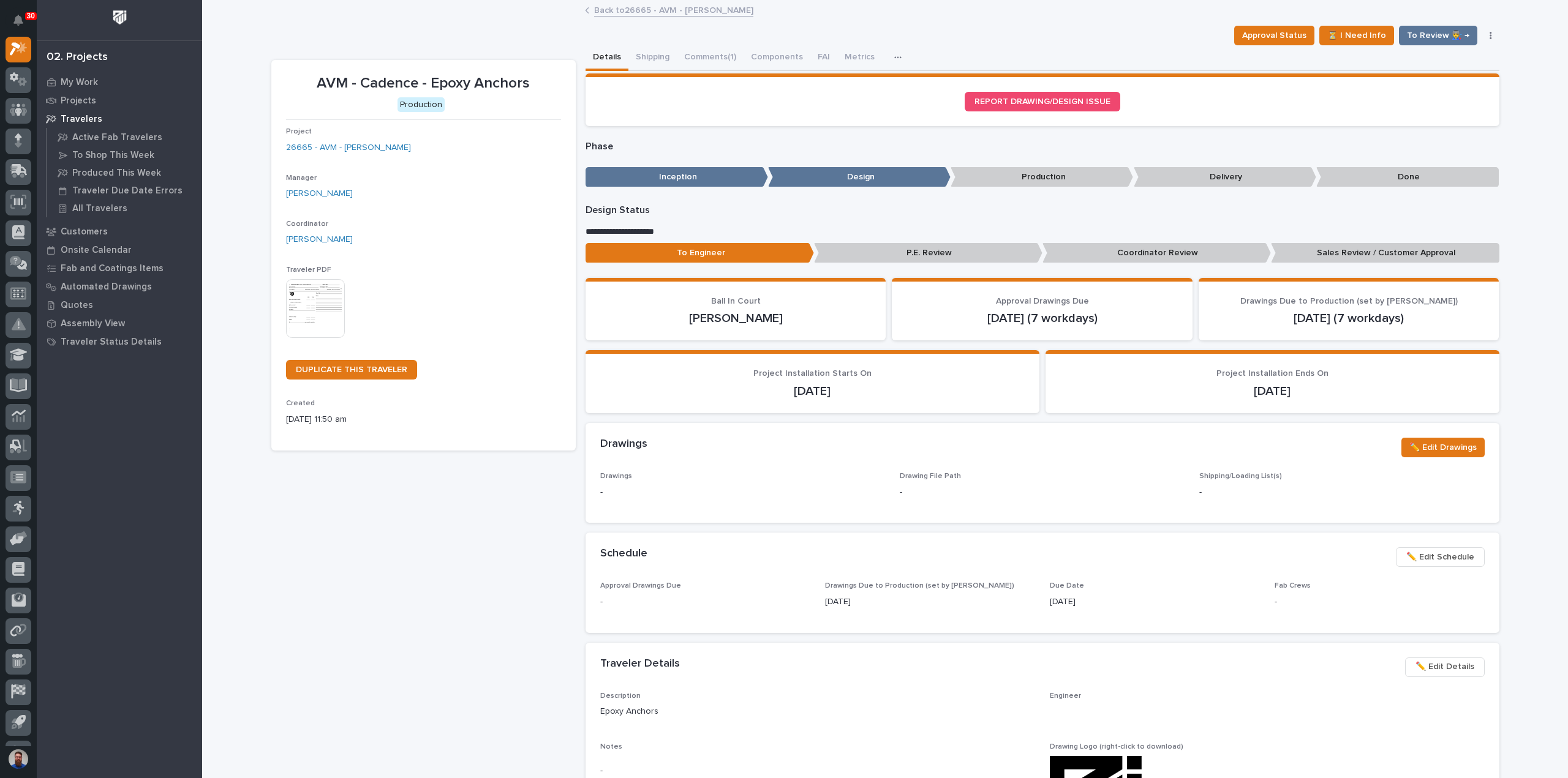
click at [1341, 250] on p "Sales Review / Customer Approval" at bounding box center [1385, 253] width 229 height 20
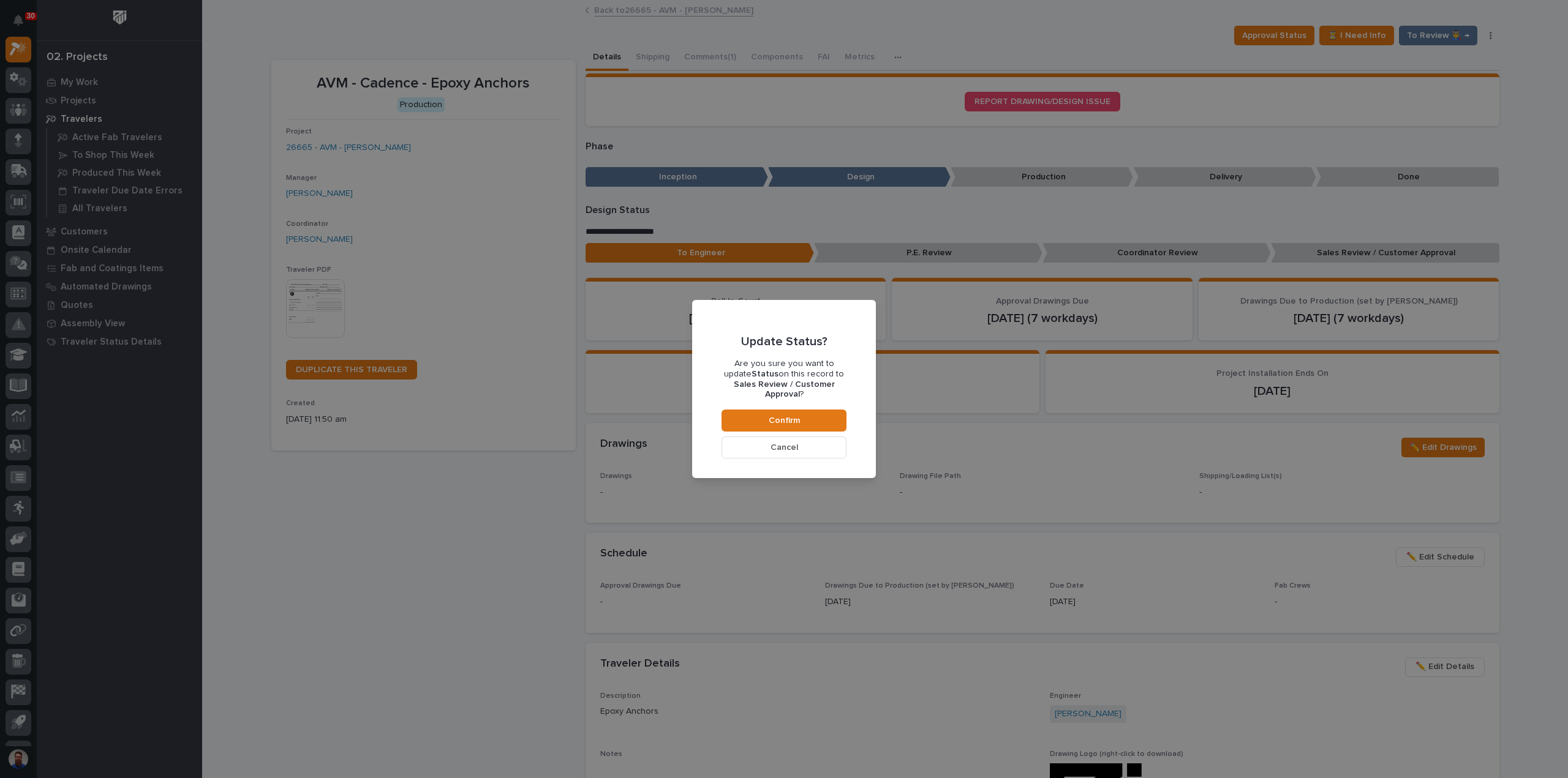
drag, startPoint x: 774, startPoint y: 442, endPoint x: 1017, endPoint y: 316, distance: 273.7
click at [775, 442] on span "Cancel" at bounding box center [784, 447] width 28 height 11
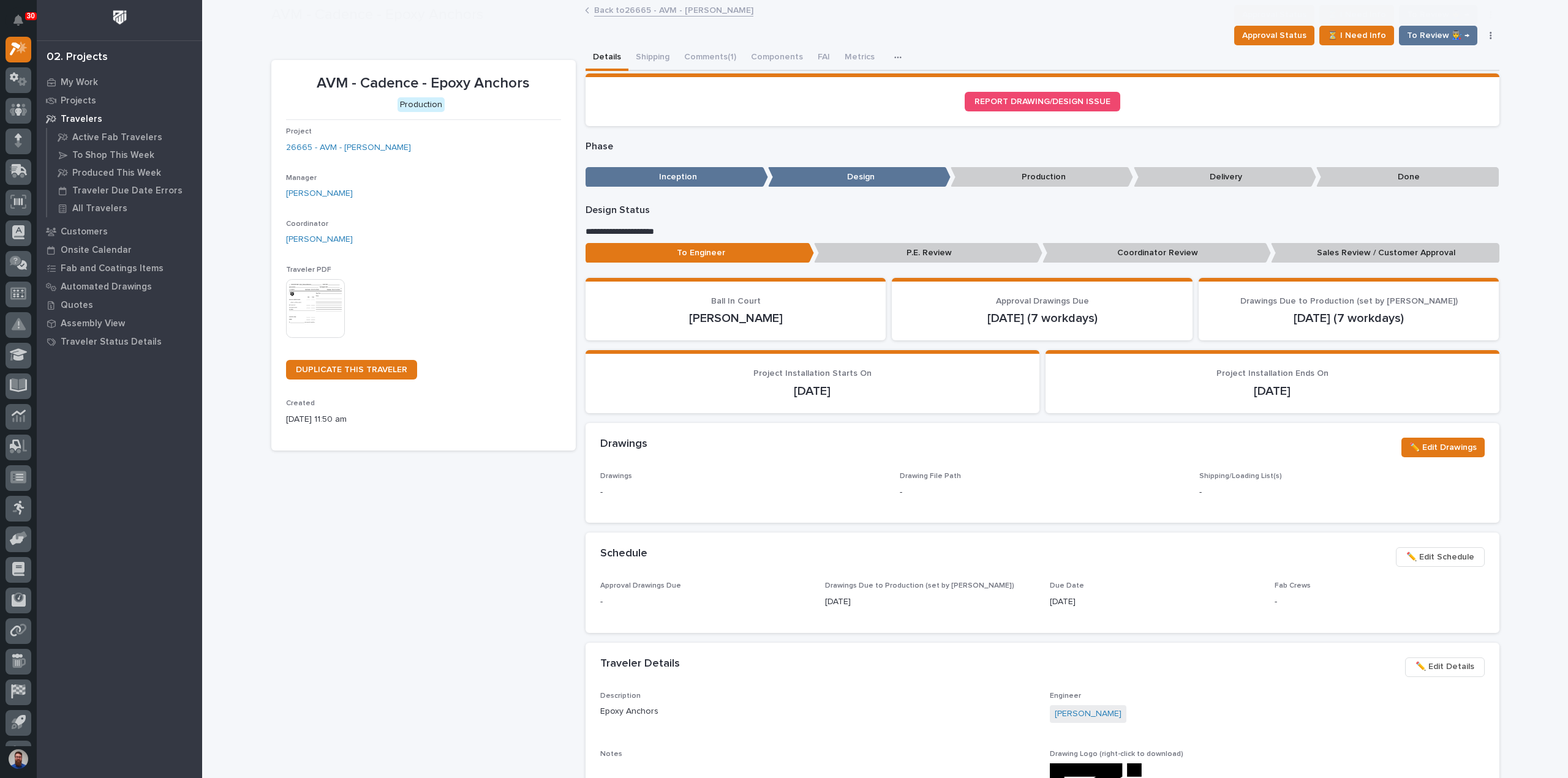
scroll to position [73, 0]
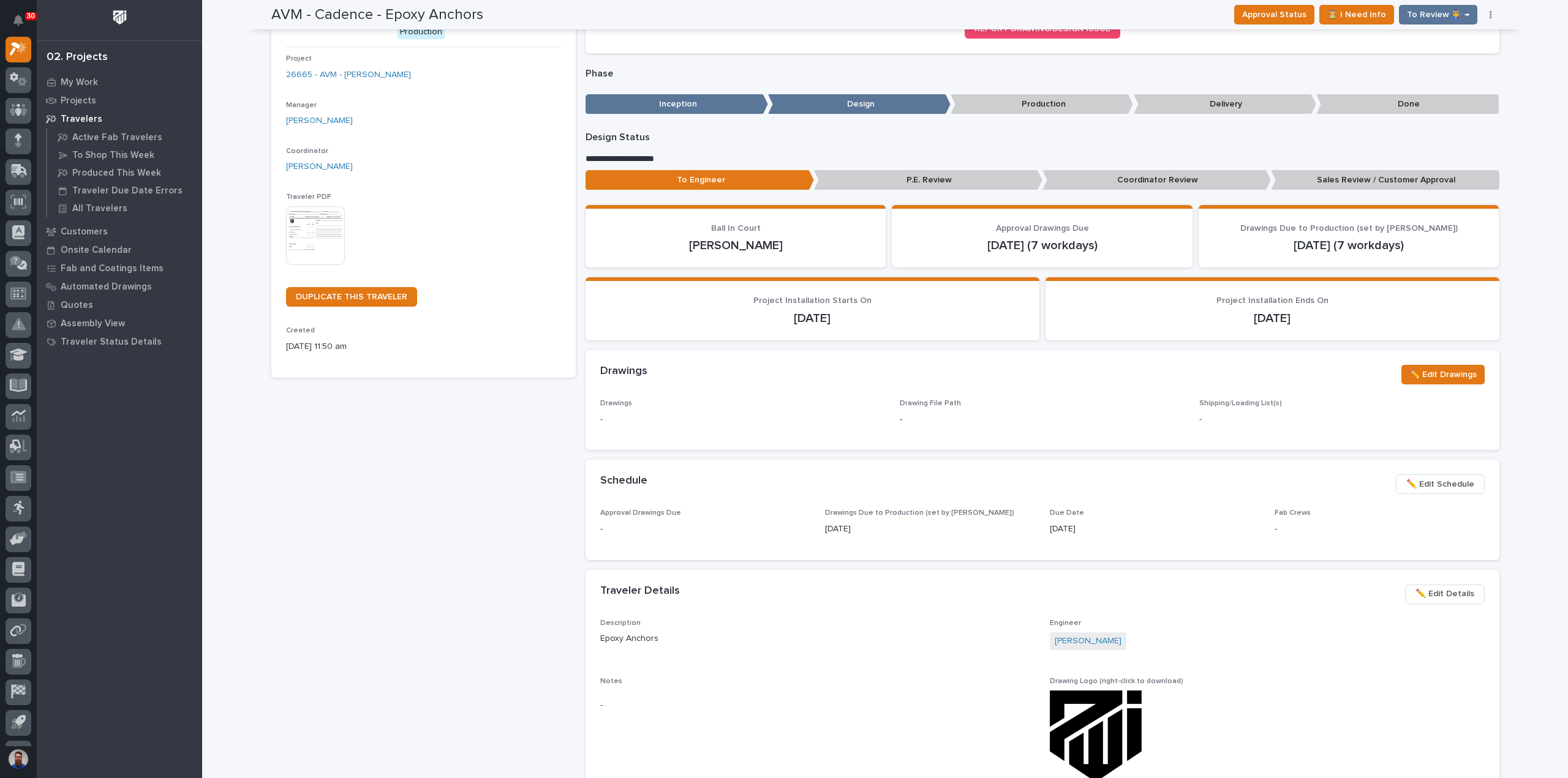
click at [1163, 184] on p "Coordinator Review" at bounding box center [1157, 180] width 229 height 20
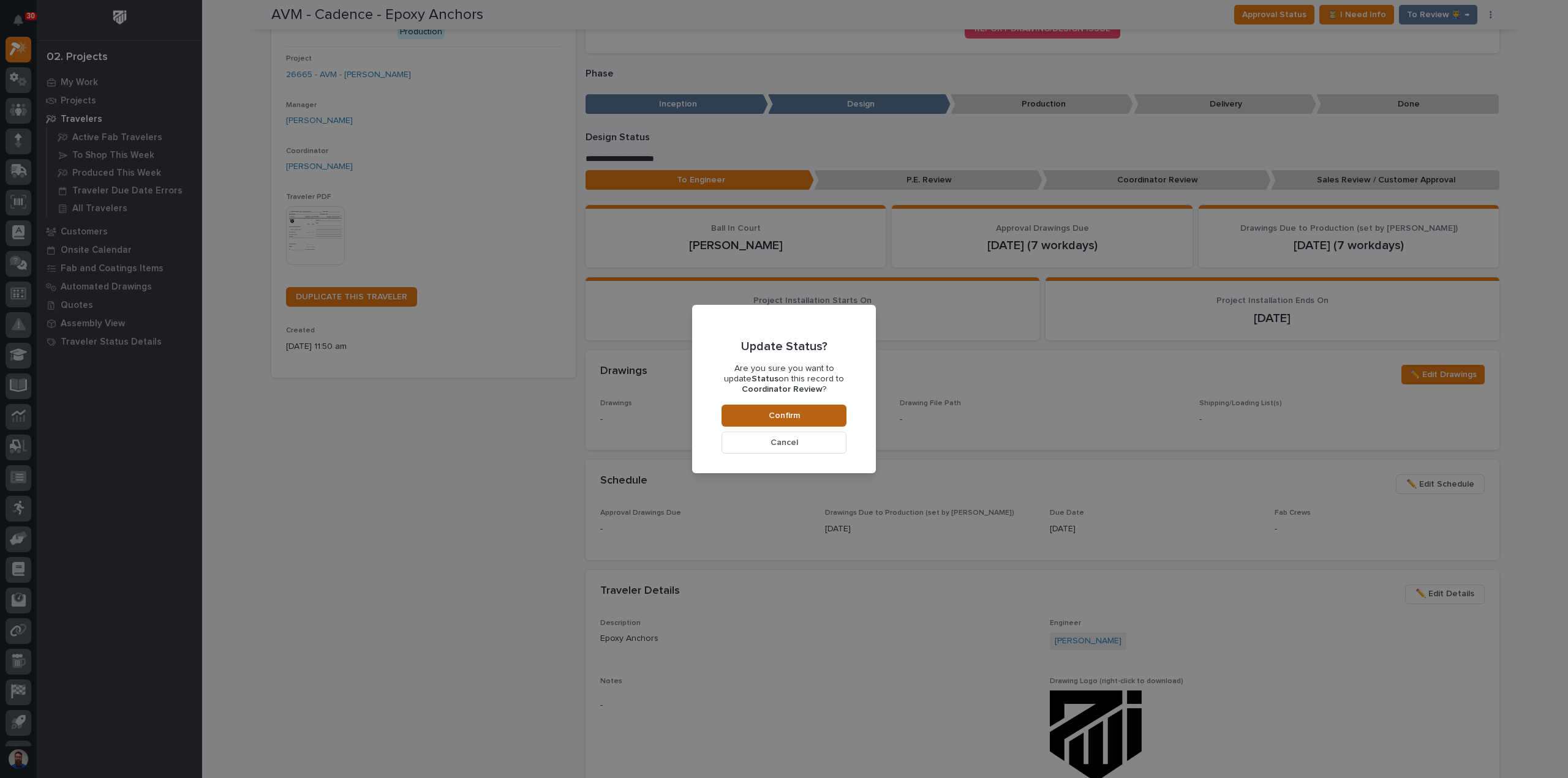
click at [800, 413] on button "Confirm" at bounding box center [784, 415] width 125 height 22
